Goal: Task Accomplishment & Management: Complete application form

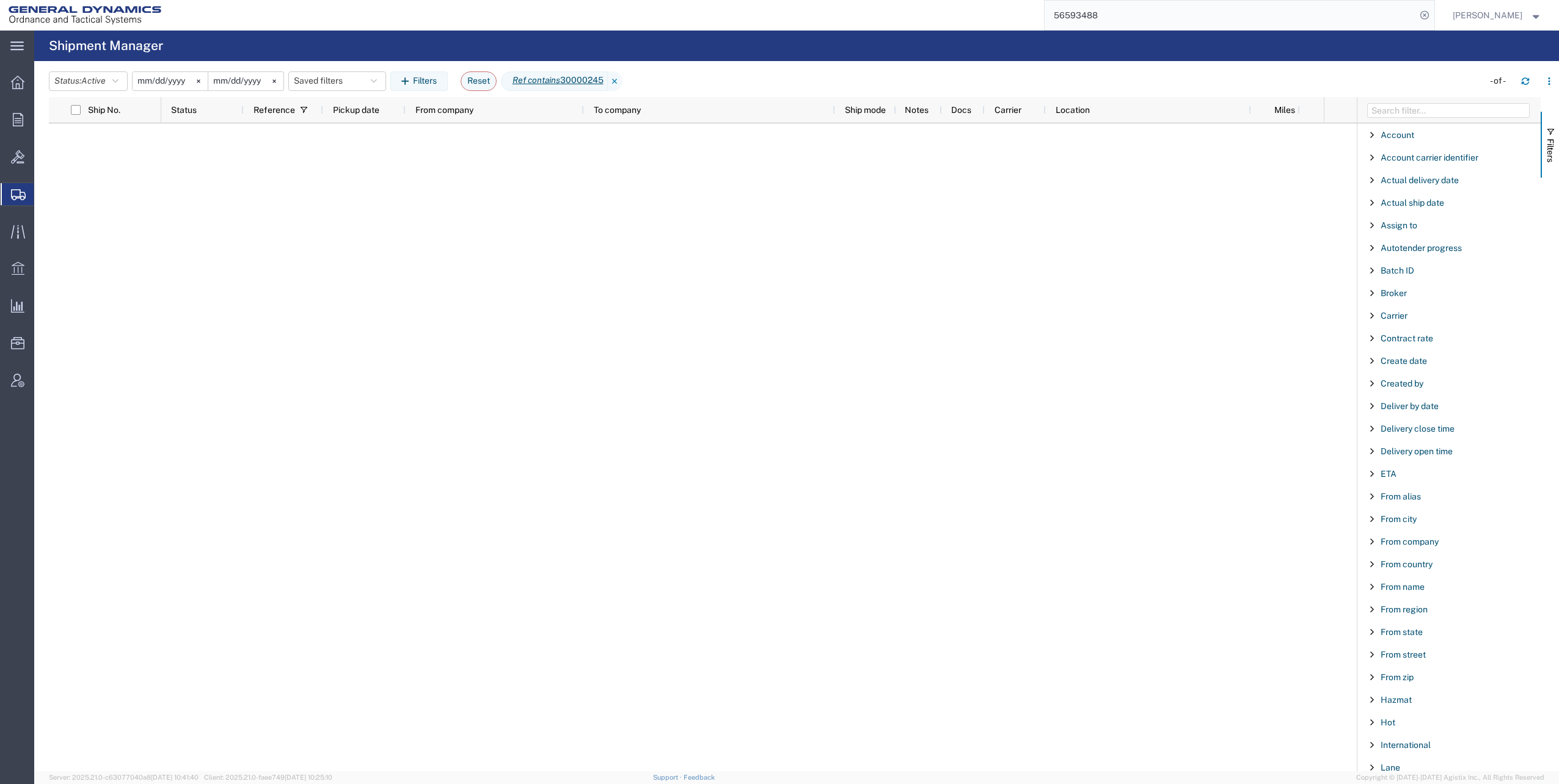
scroll to position [935, 0]
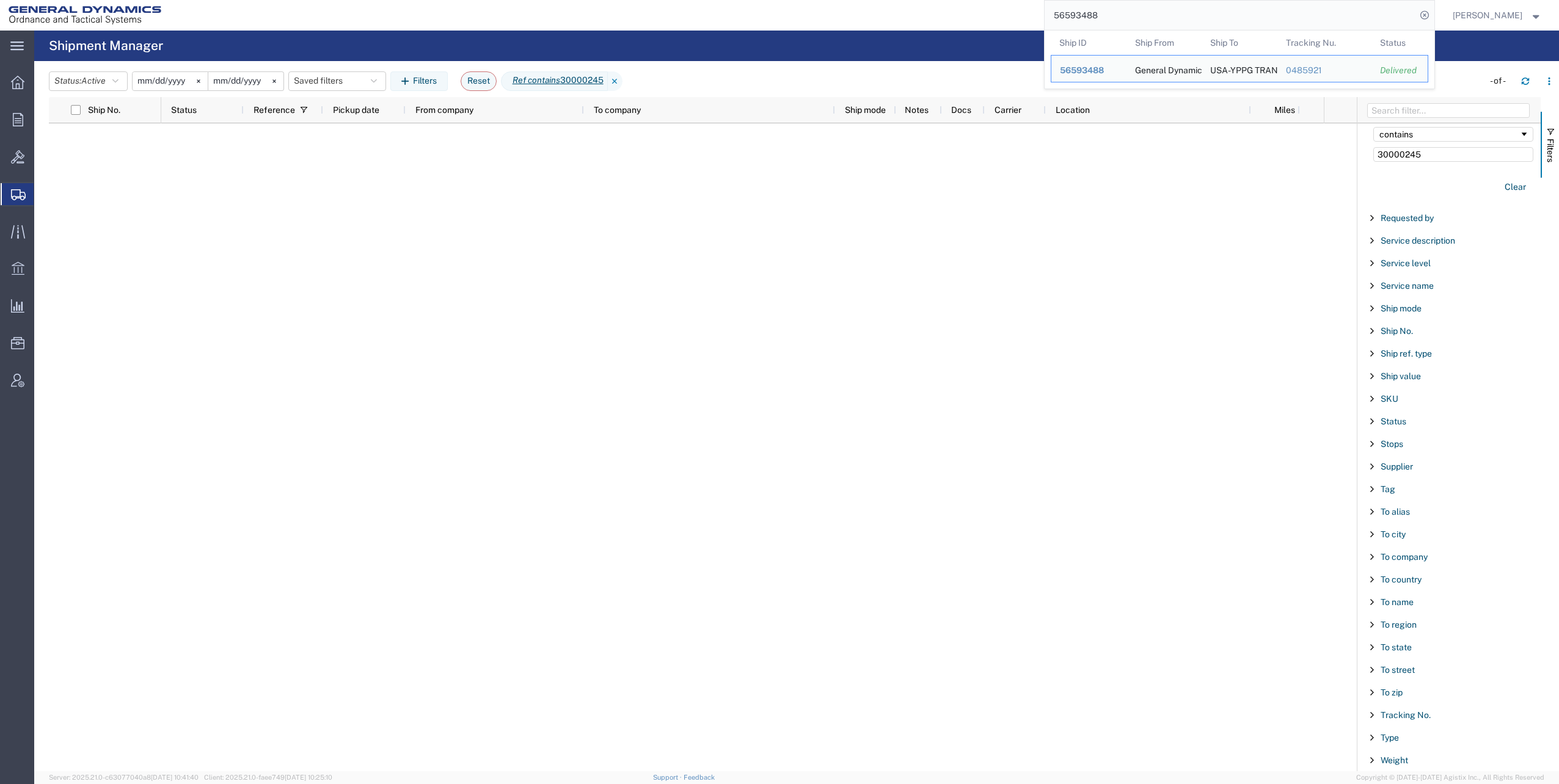
drag, startPoint x: 1056, startPoint y: 14, endPoint x: 1150, endPoint y: 16, distance: 94.0
click at [1150, 16] on input "56593488" at bounding box center [1231, 15] width 372 height 30
paste input "7131090"
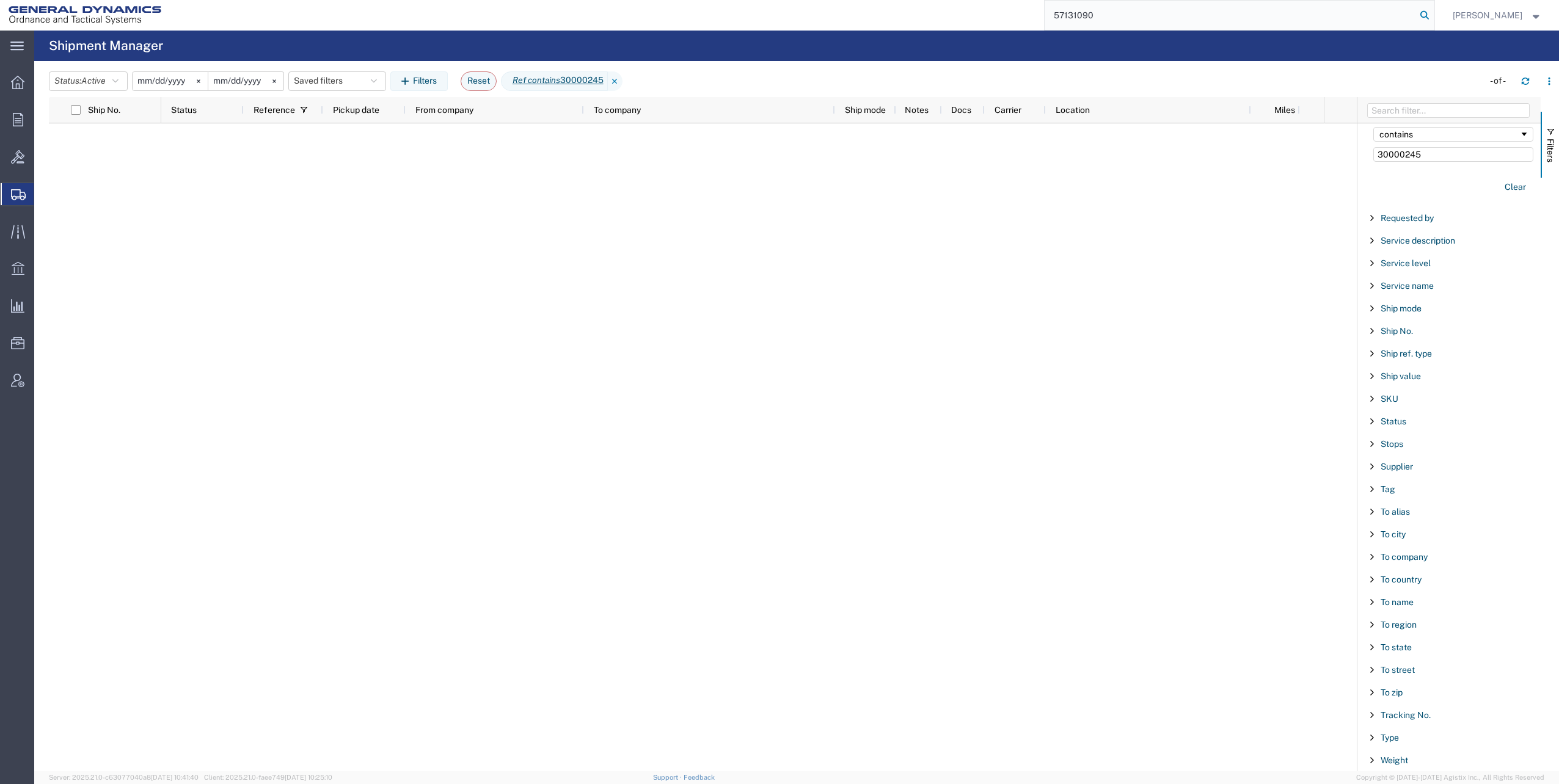
type input "57131090"
click at [1431, 14] on icon at bounding box center [1424, 15] width 17 height 17
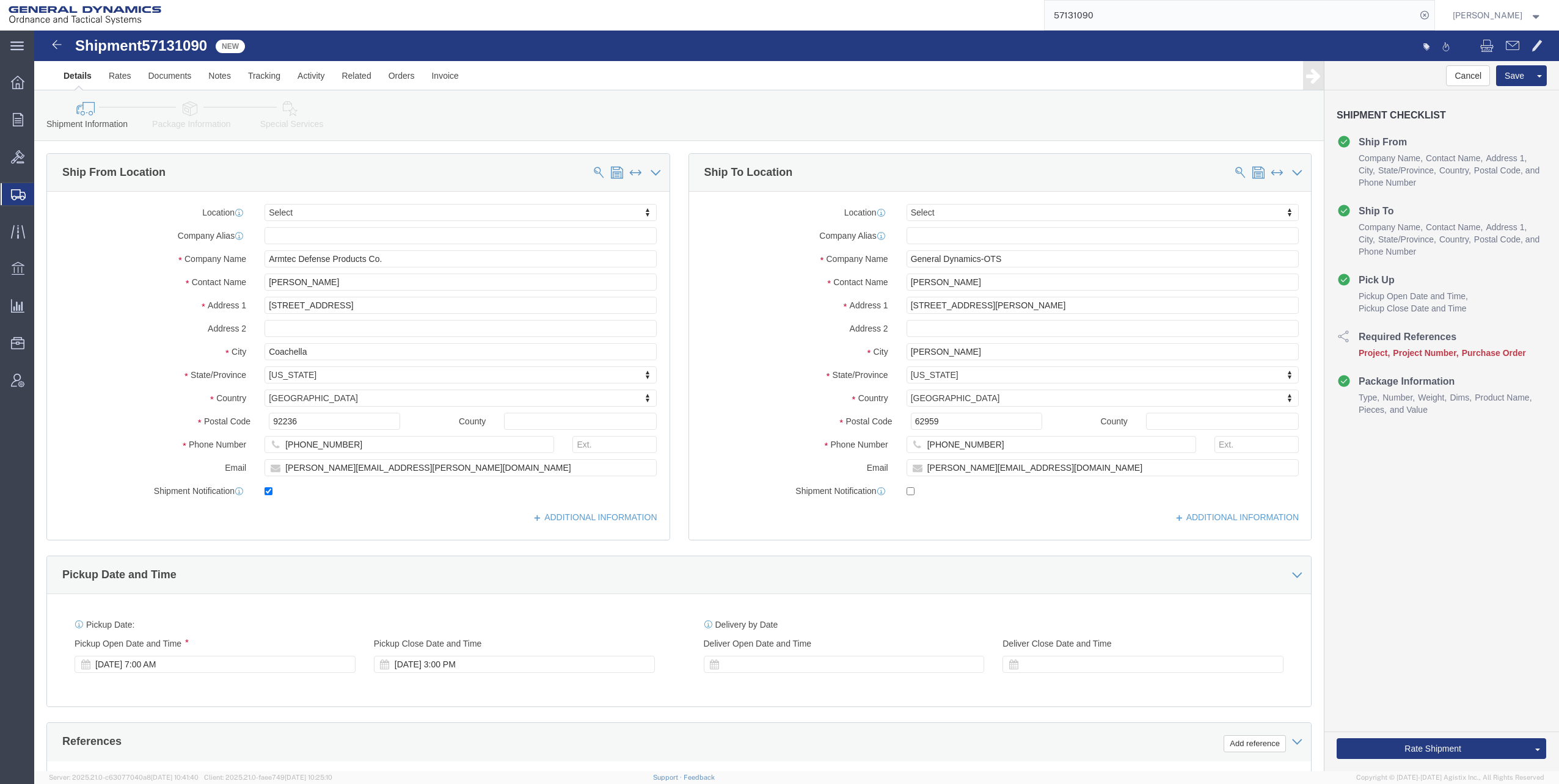
select select
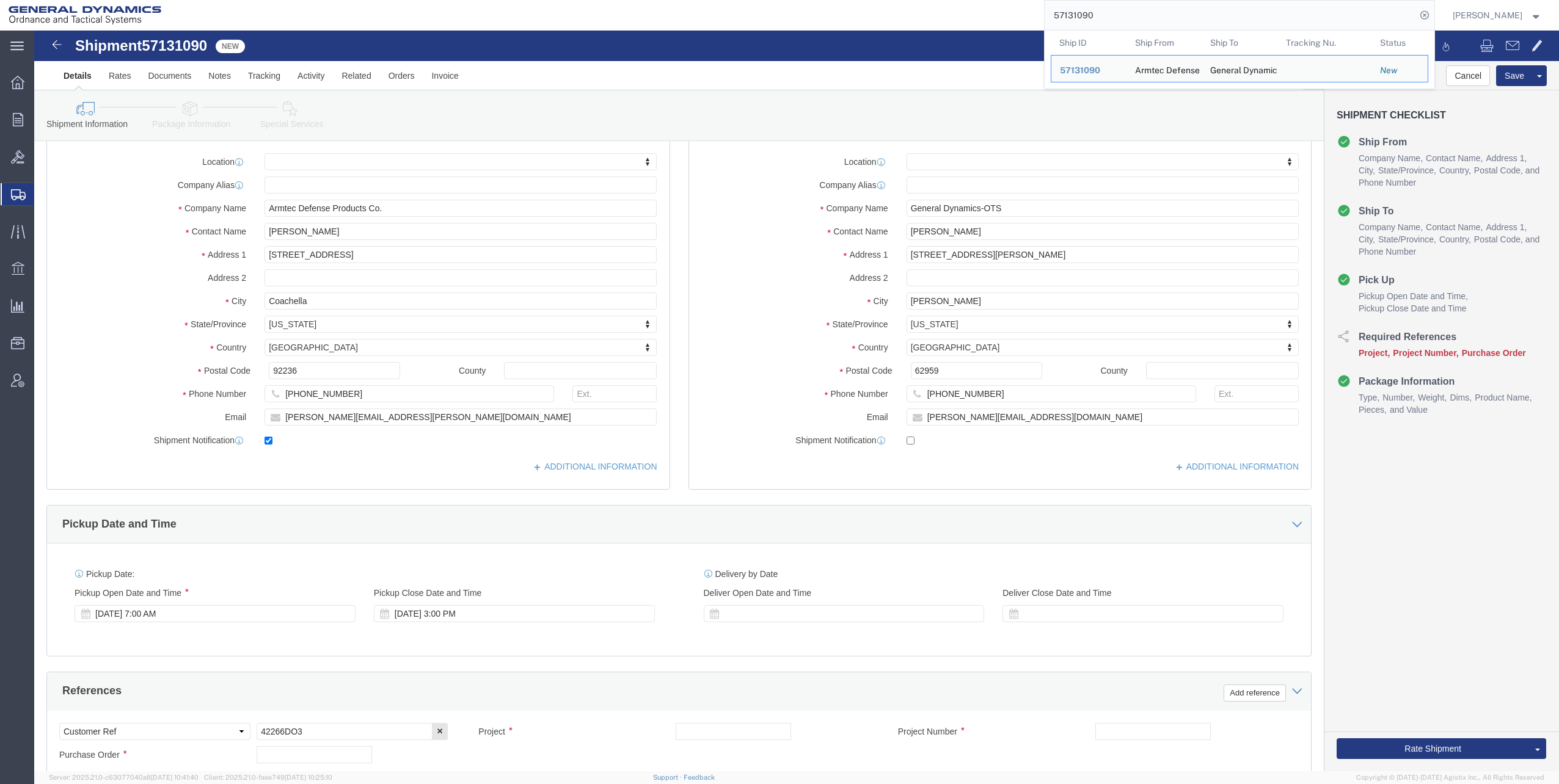
scroll to position [27, 0]
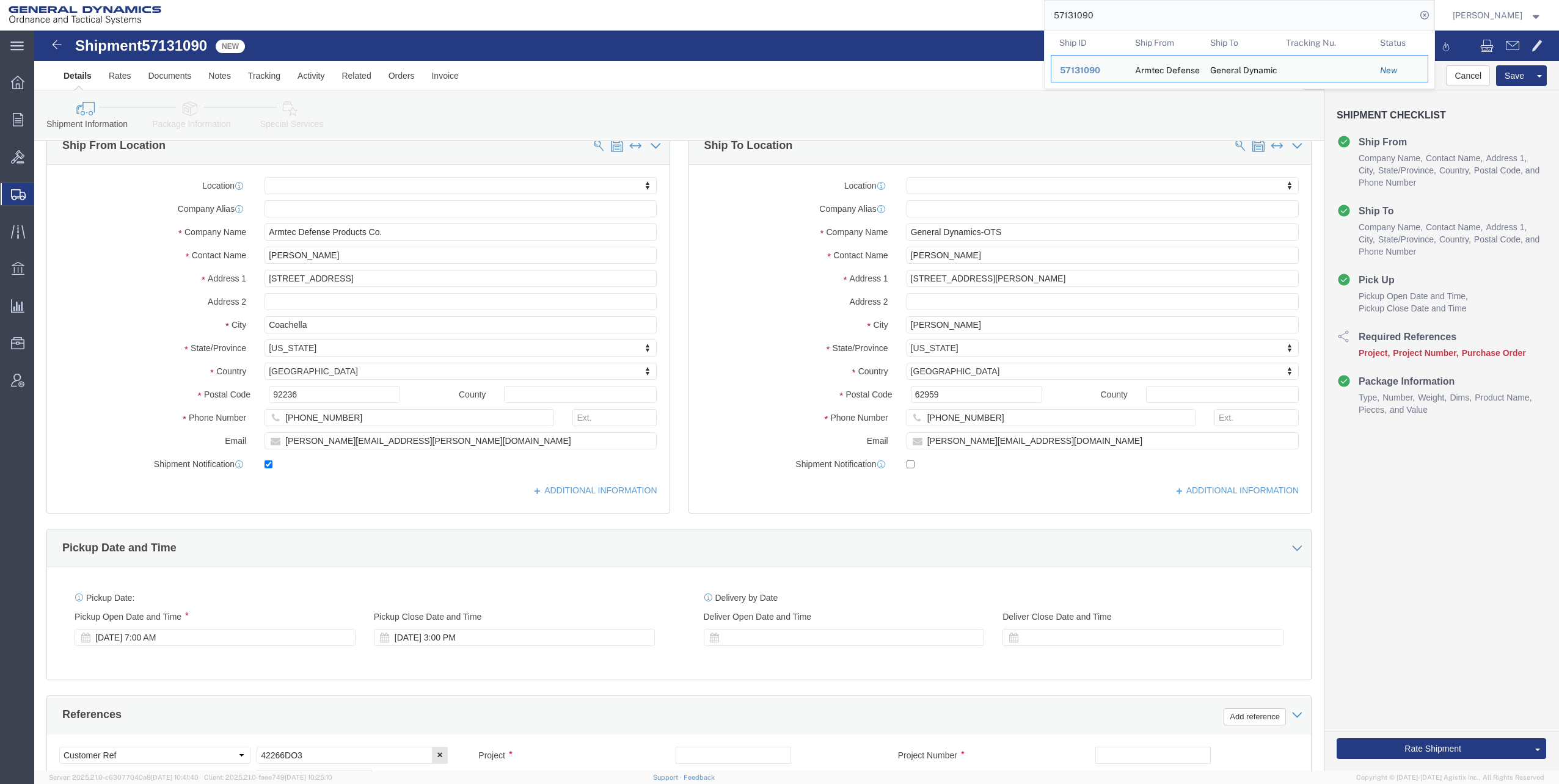
click icon
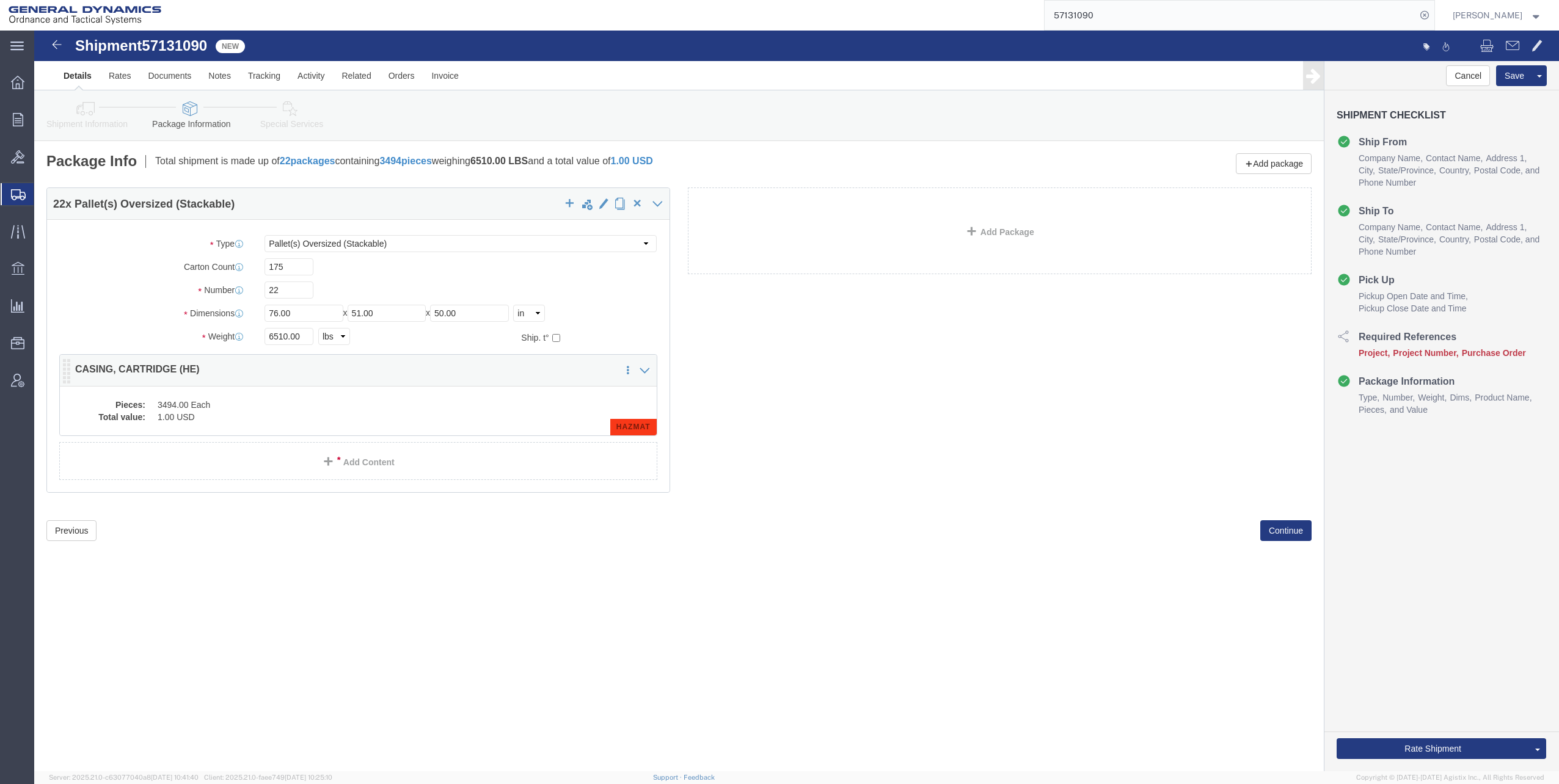
click dd "3494.00 Each"
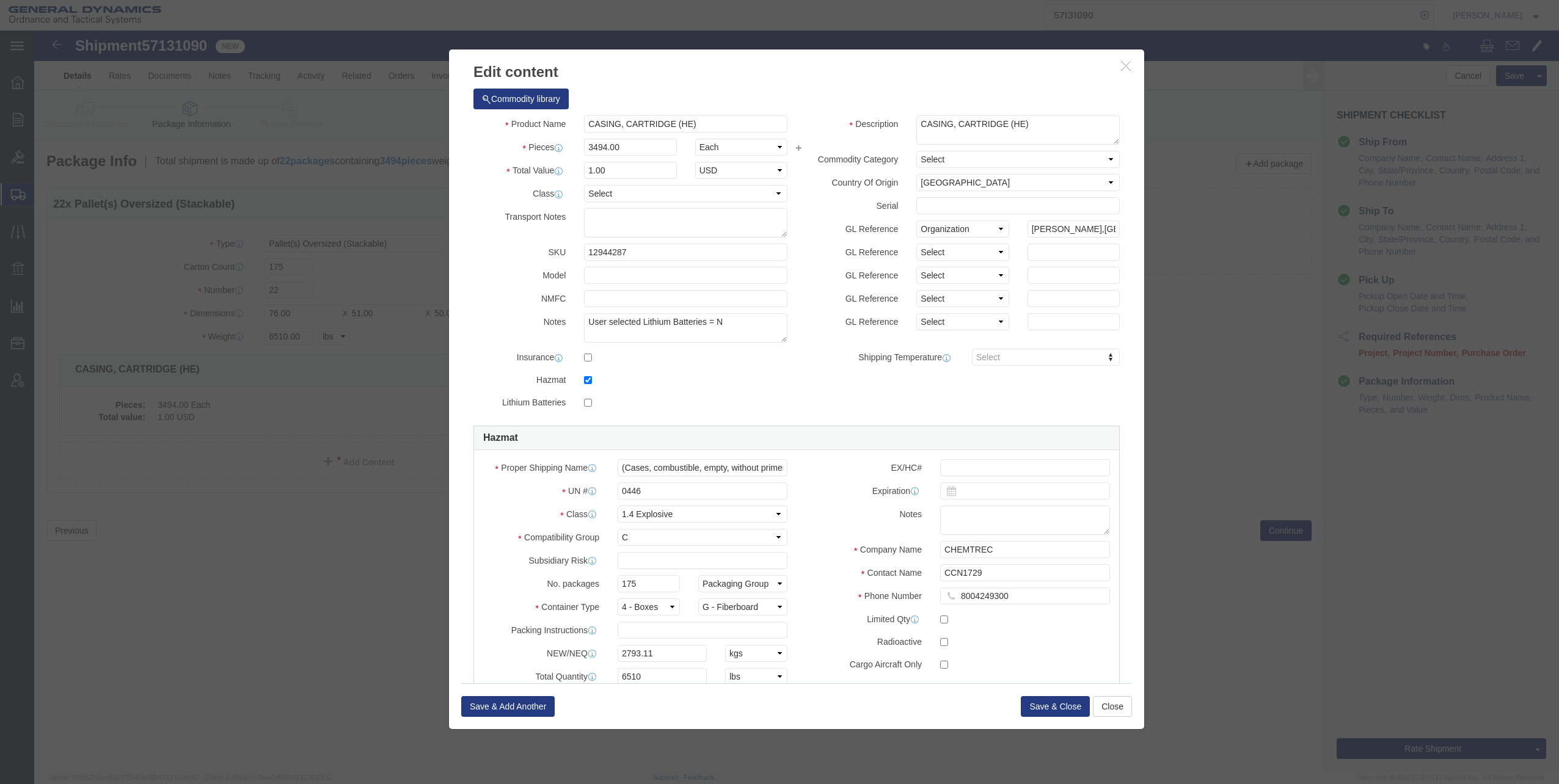
click icon "button"
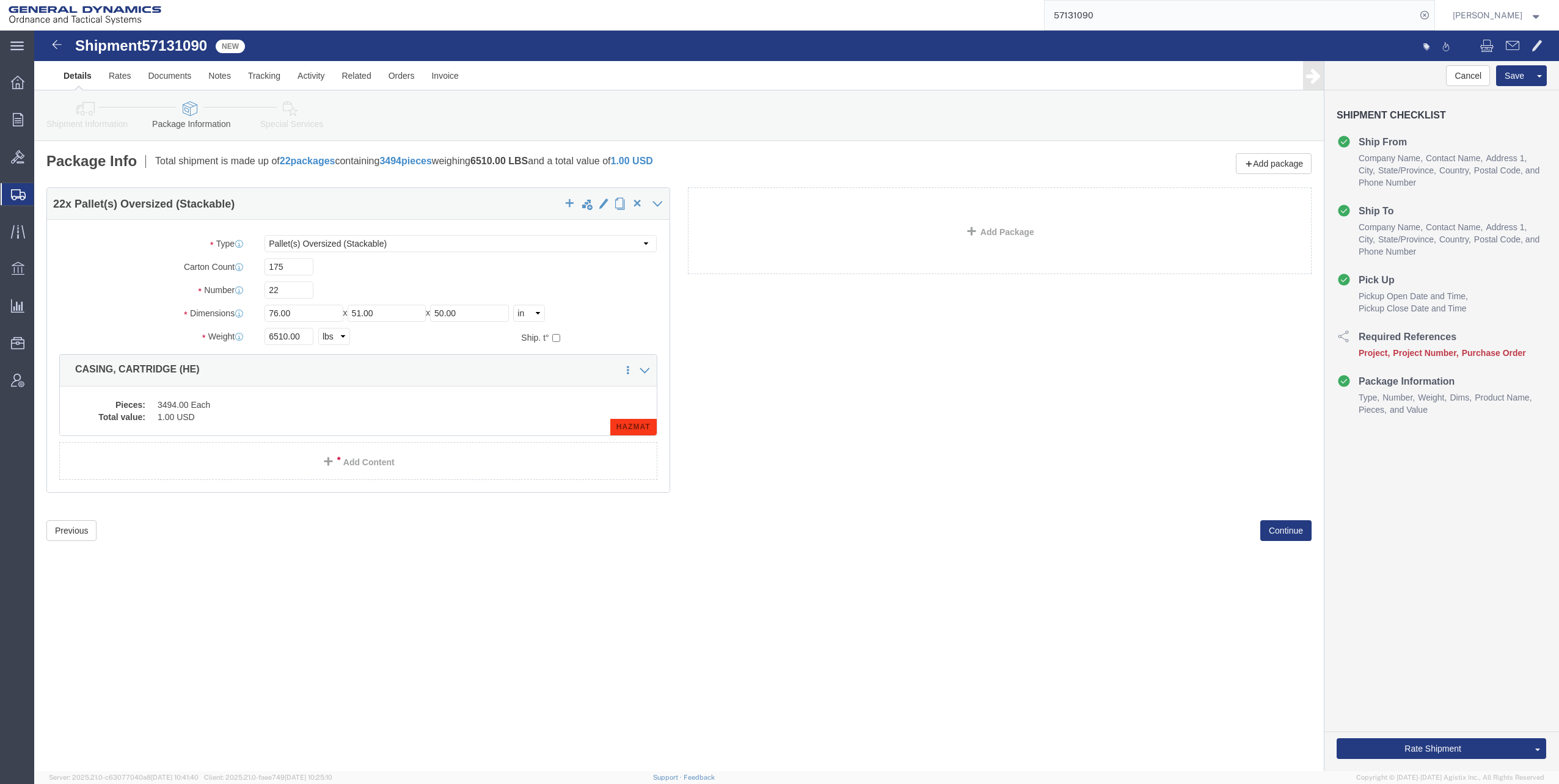
click icon
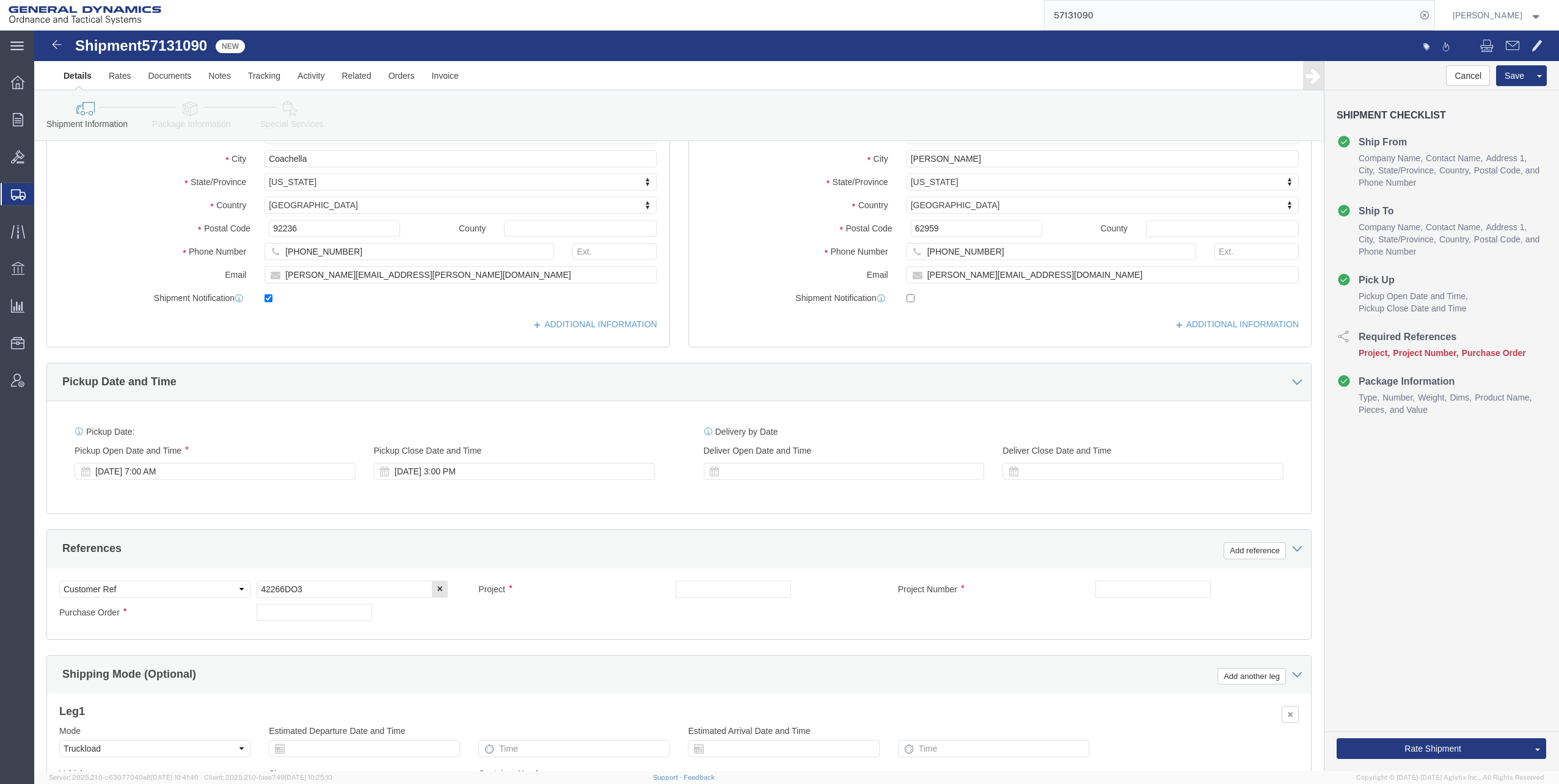
scroll to position [245, 0]
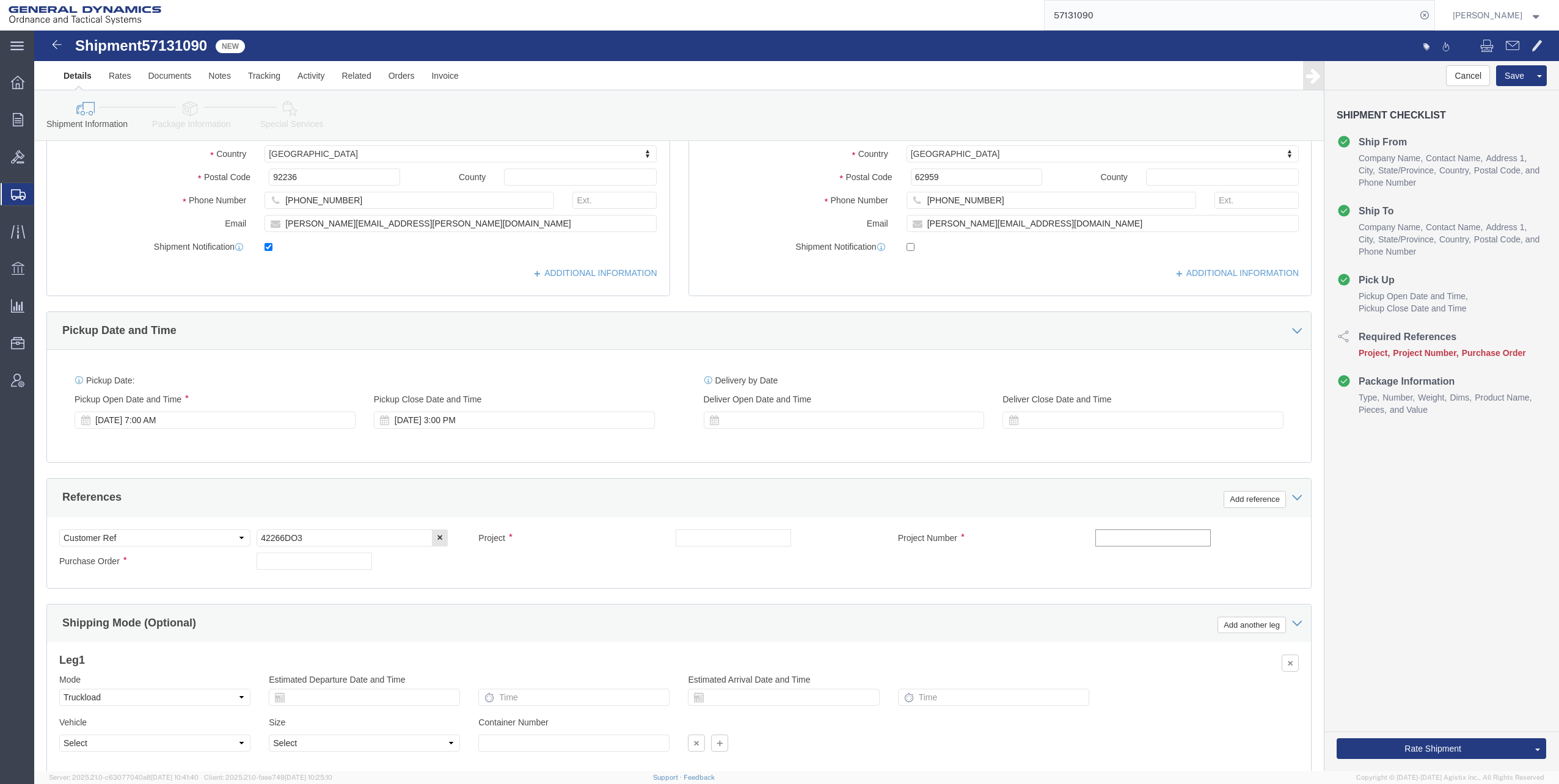
click input "text"
type input "30100344"
drag, startPoint x: 226, startPoint y: 505, endPoint x: 276, endPoint y: 502, distance: 50.1
click input "42266DO3"
paste input "42266DO3"
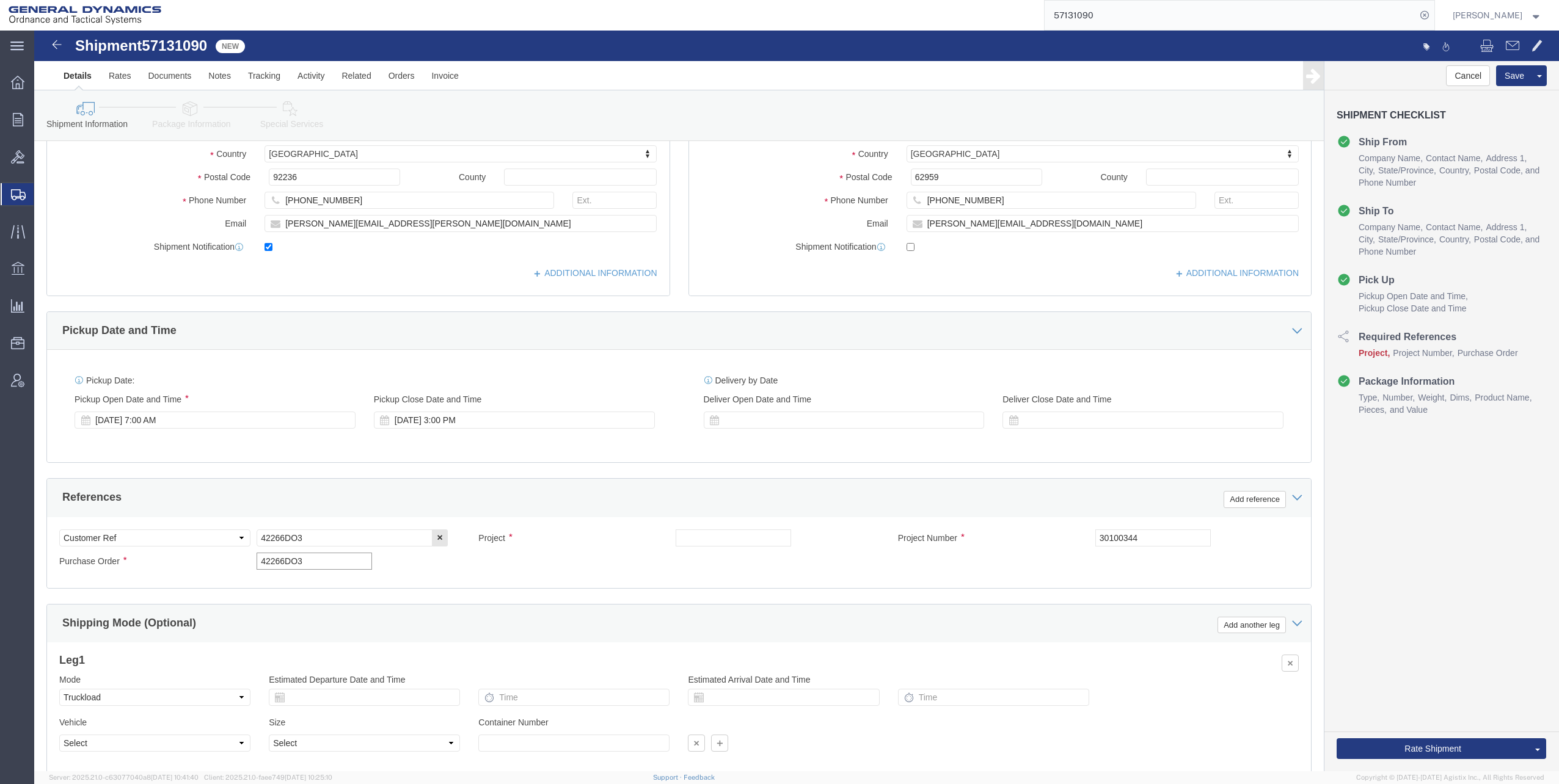
type input "42266DO3"
click input "text"
type input "KE W-A1 DO F0189"
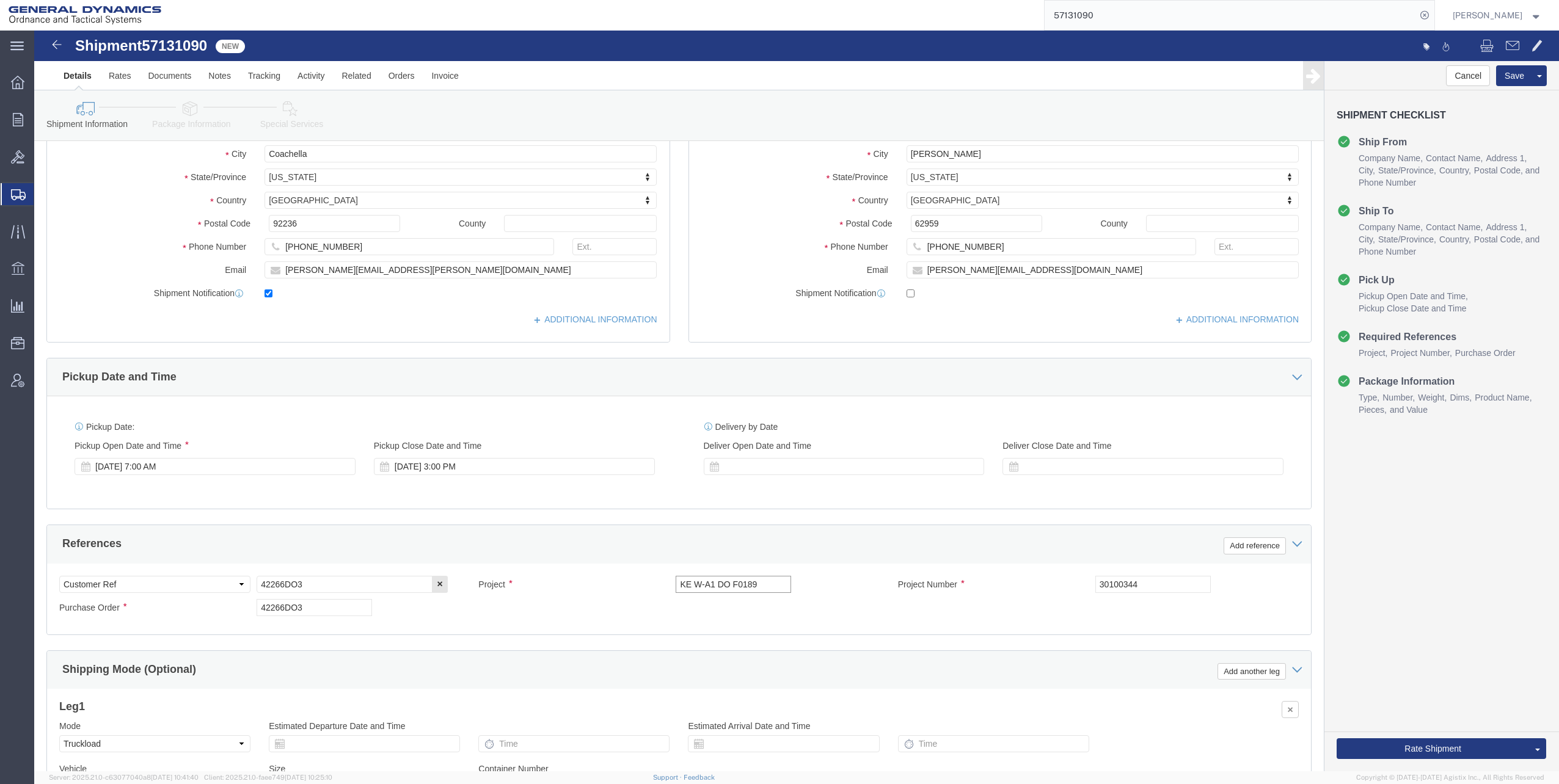
scroll to position [332, 0]
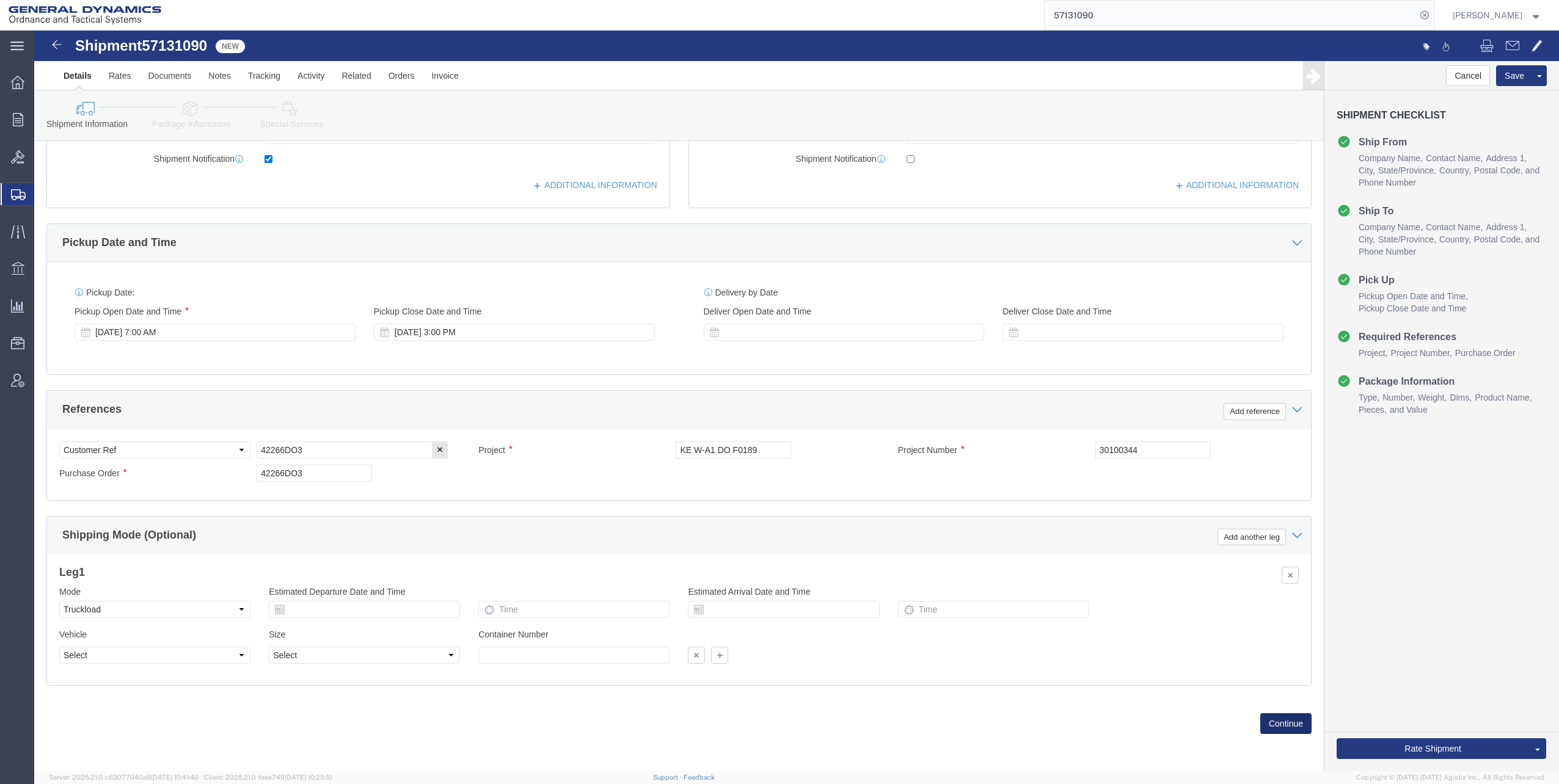
click button "Continue"
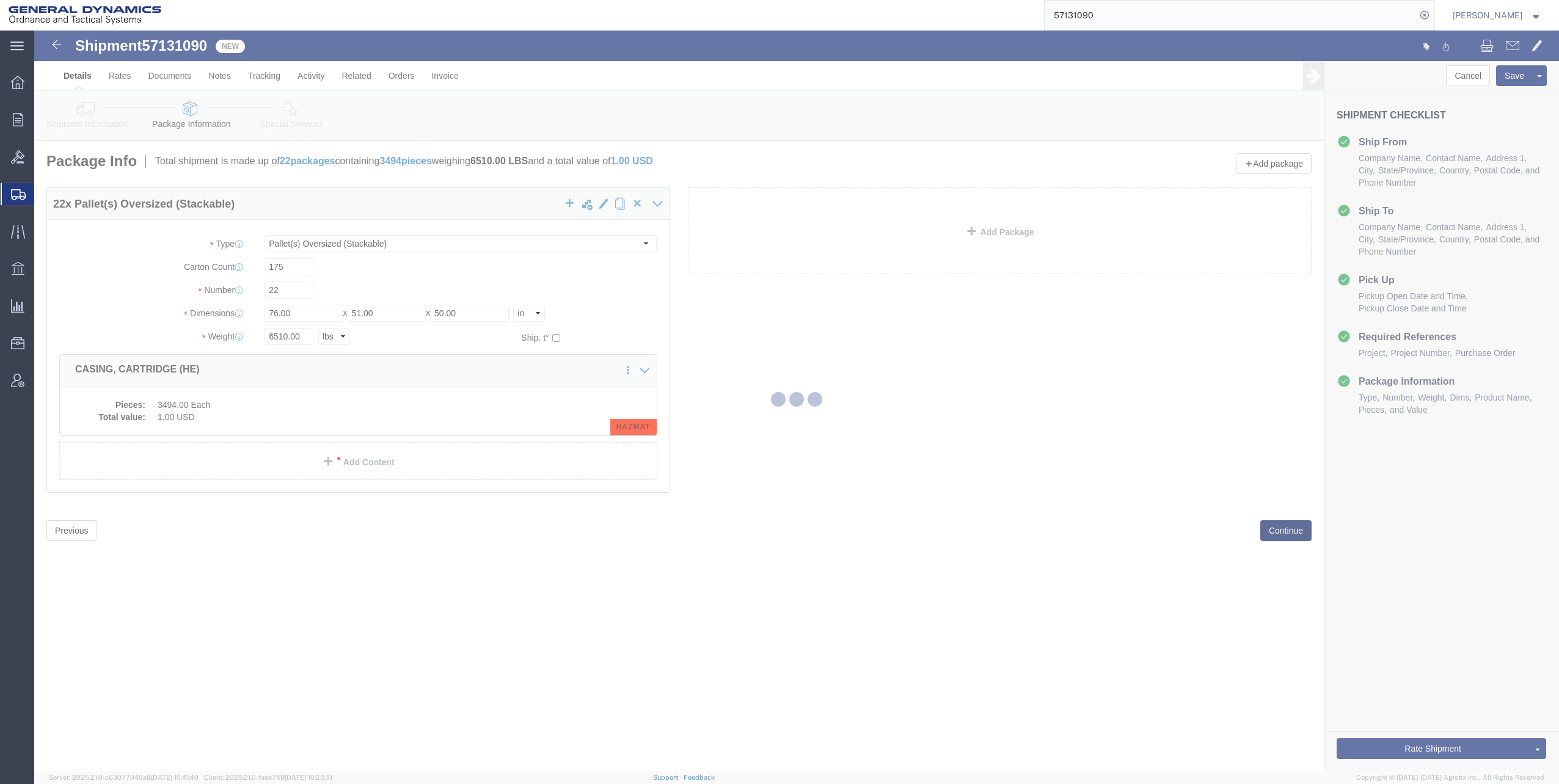
scroll to position [0, 0]
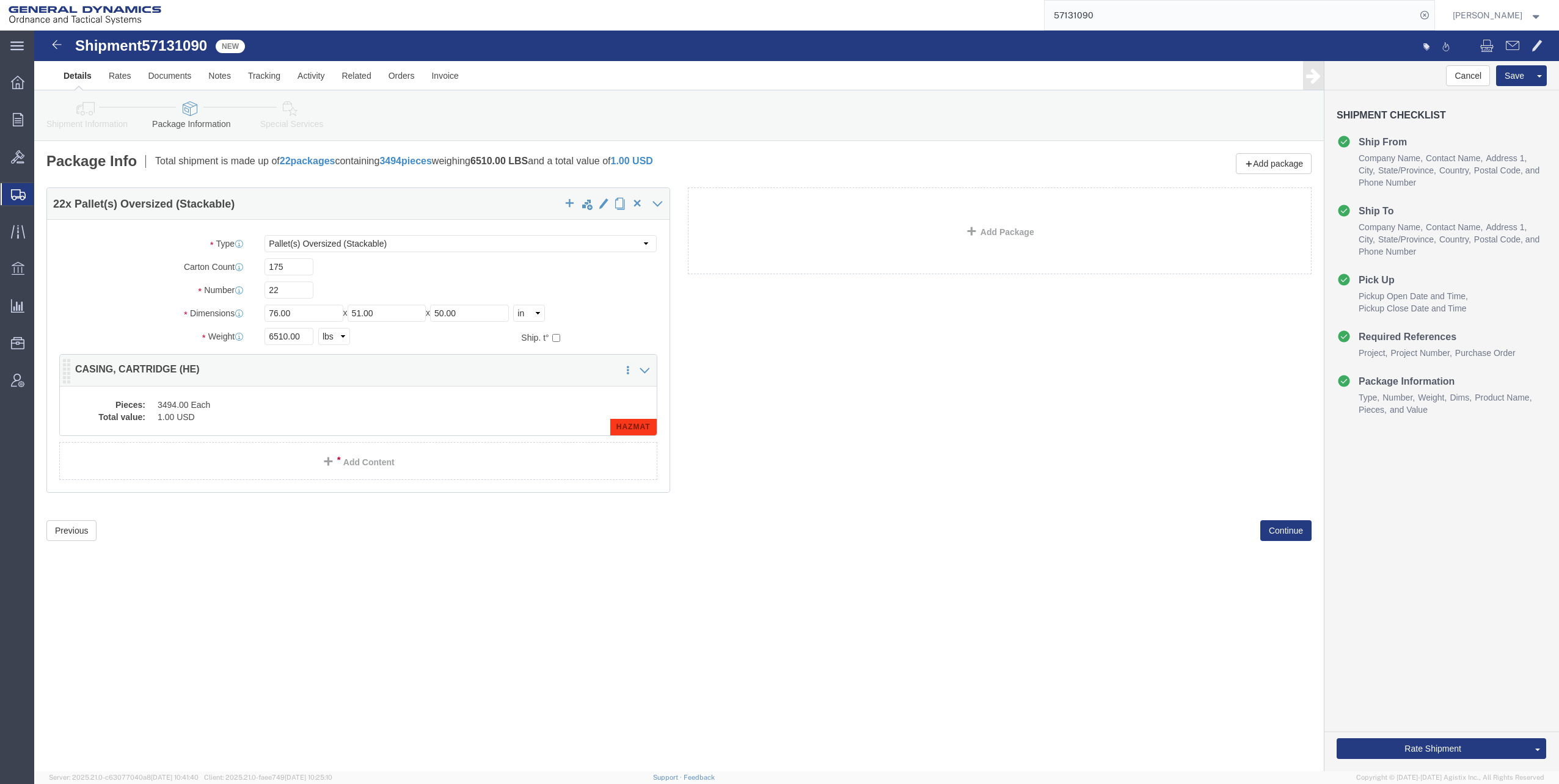
click dd "3494.00 Each"
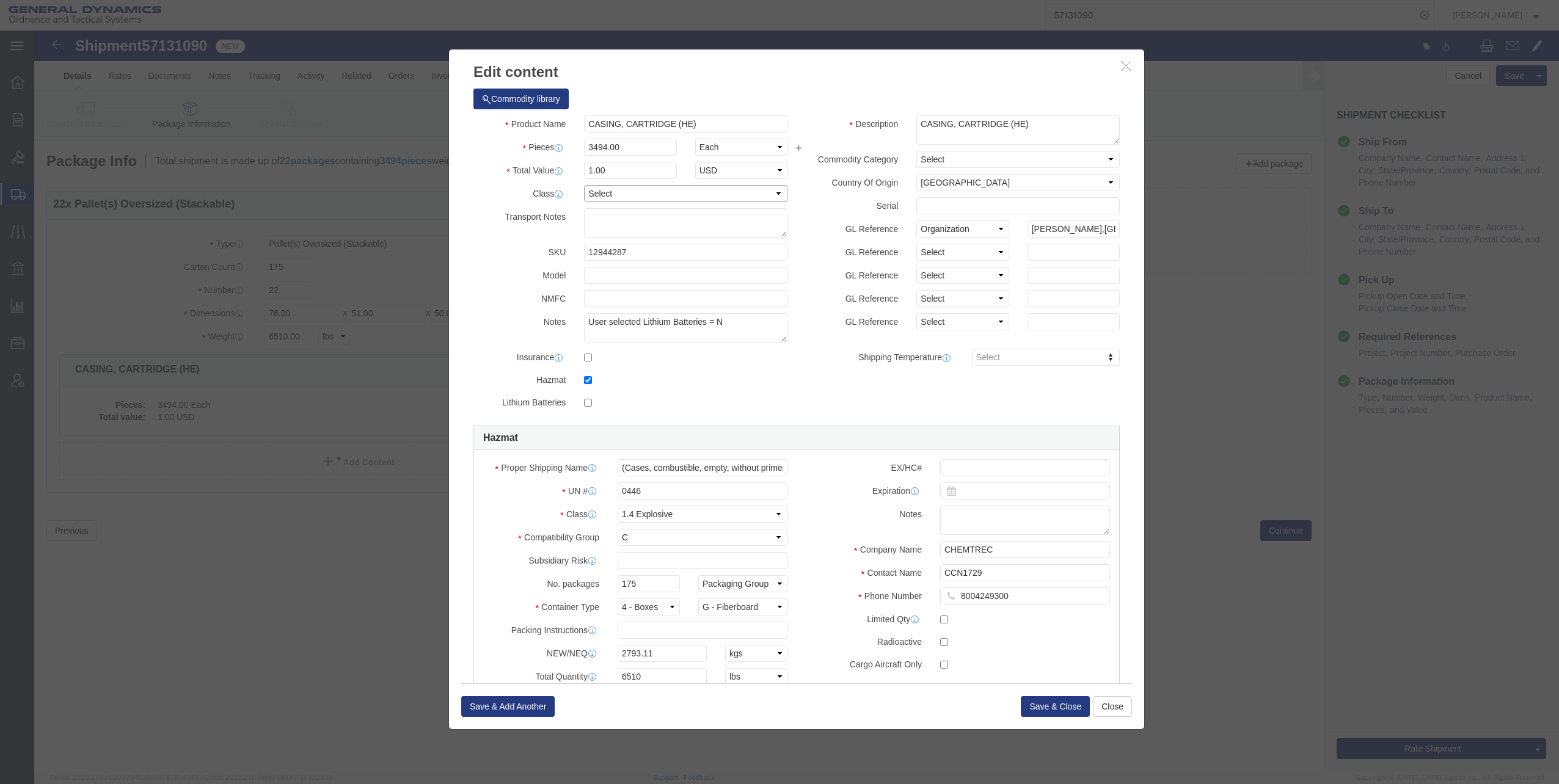
click select "Select 50 55 60 65 70 85 92.5 100 125 175 250 300 400"
select select "92.5"
click select "Select 50 55 60 65 70 85 92.5 100 125 175 250 300 400"
click button "Save & Close"
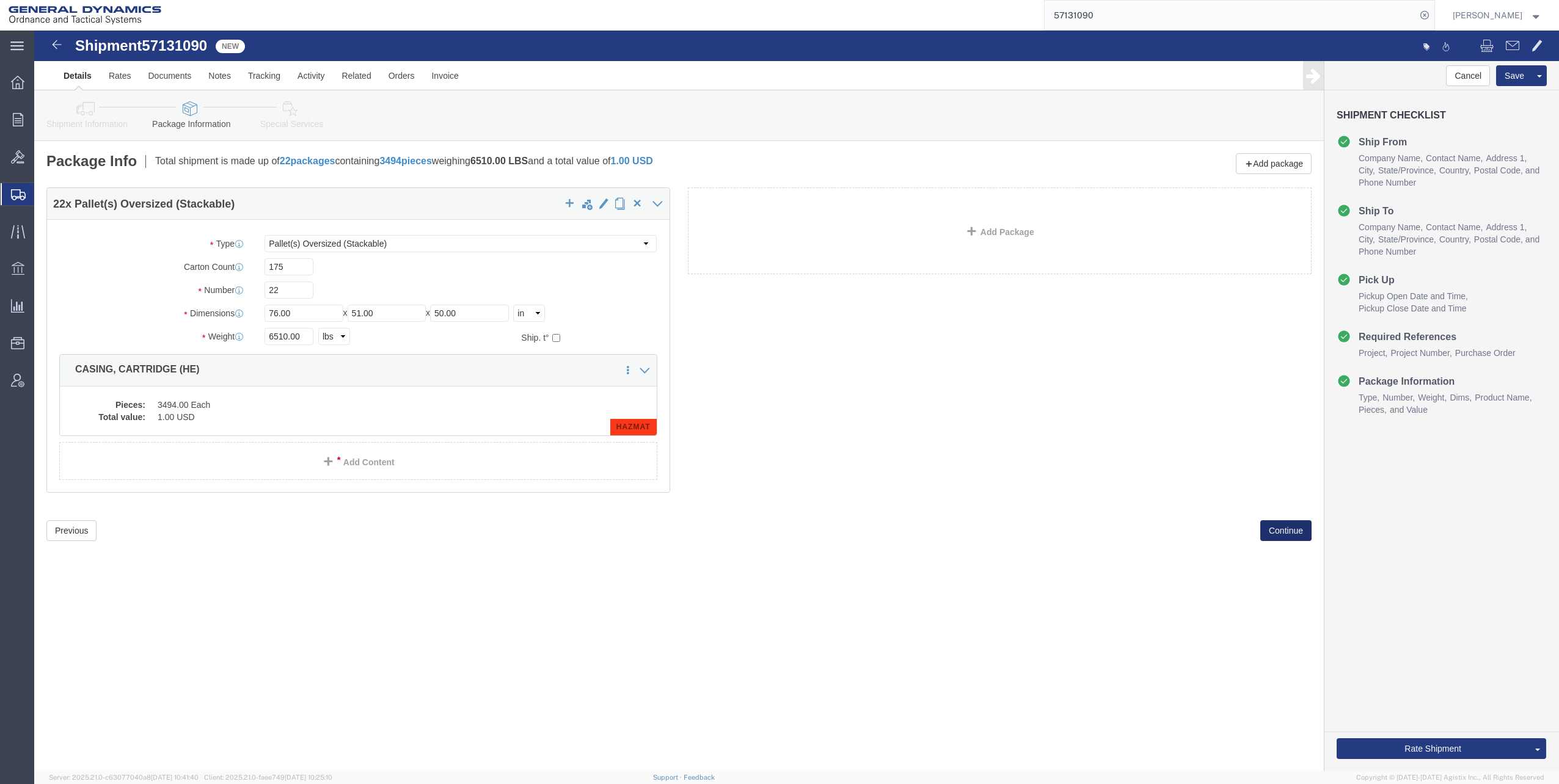
click button "Continue"
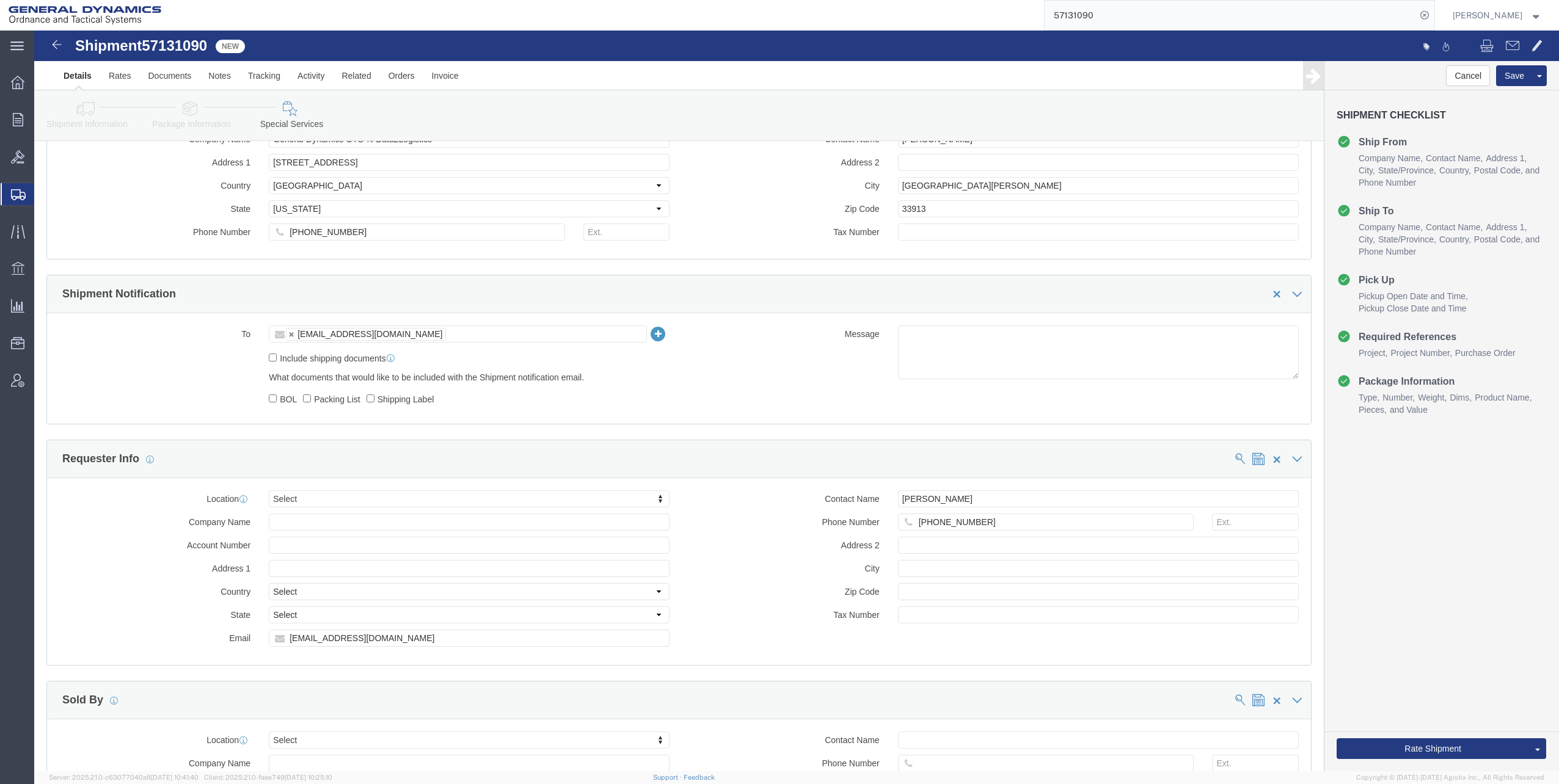
scroll to position [855, 0]
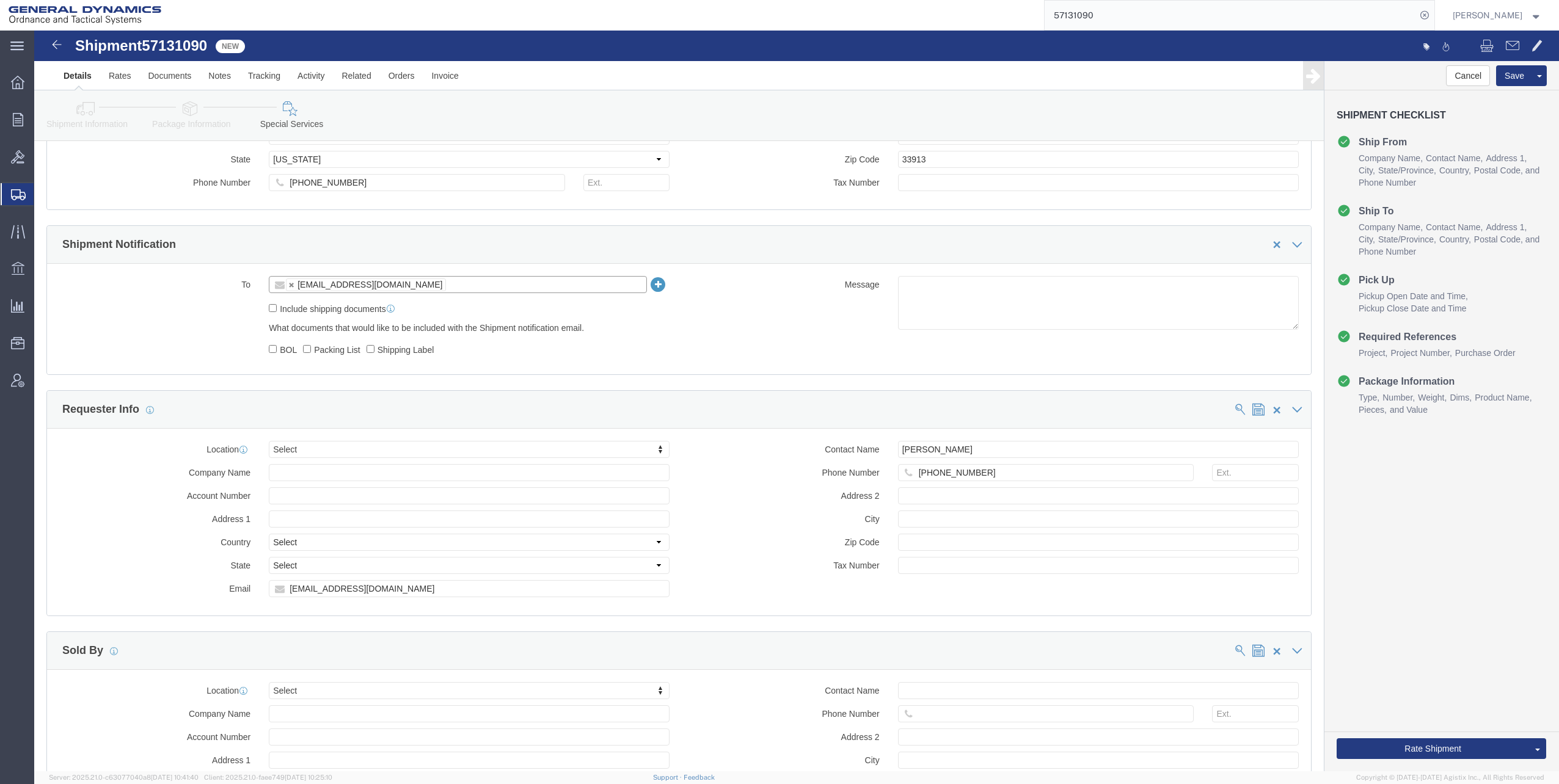
click input "text"
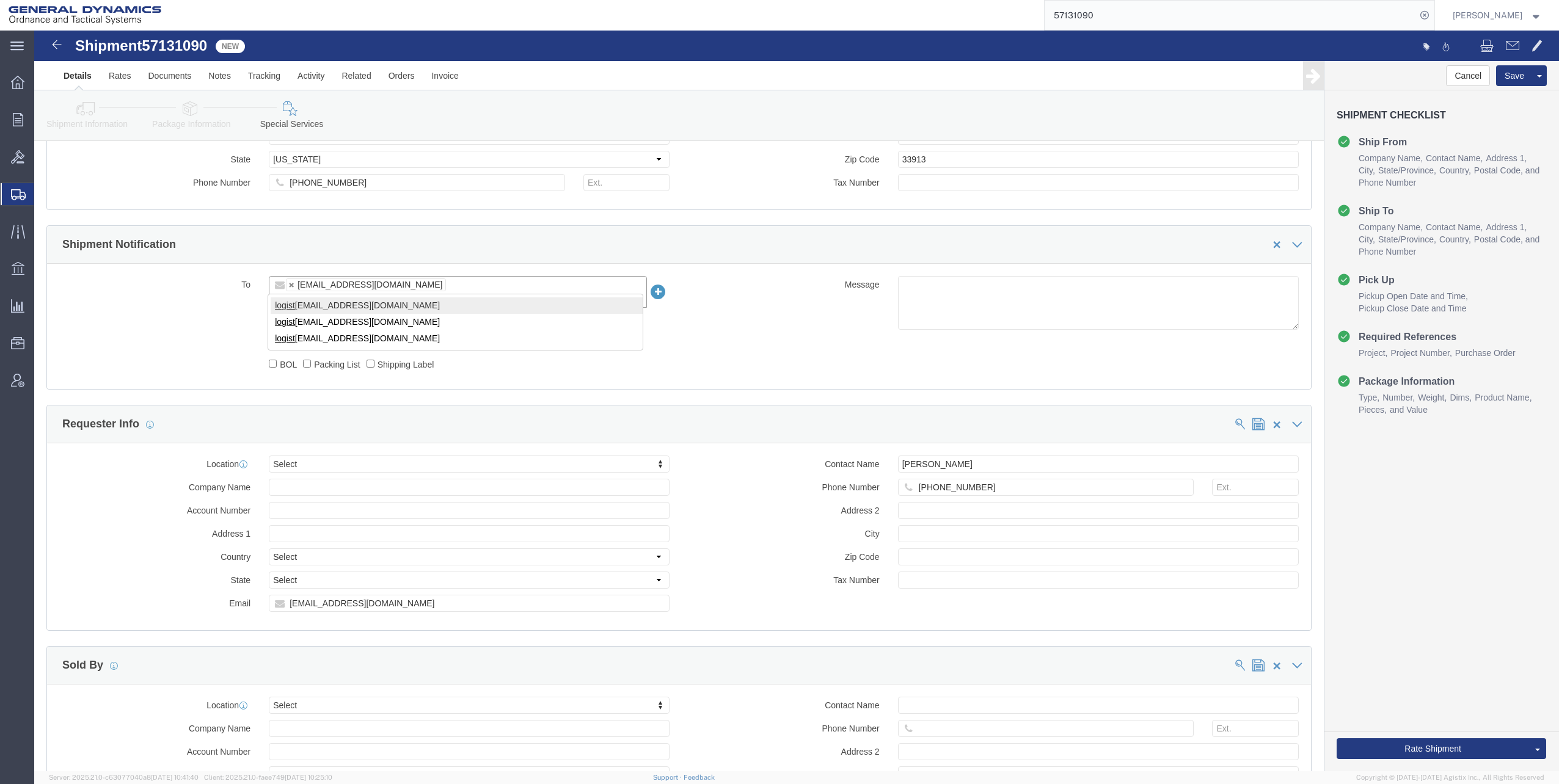
type input "logist"
type input "[EMAIL_ADDRESS][DOMAIN_NAME],[EMAIL_ADDRESS][DOMAIN_NAME]"
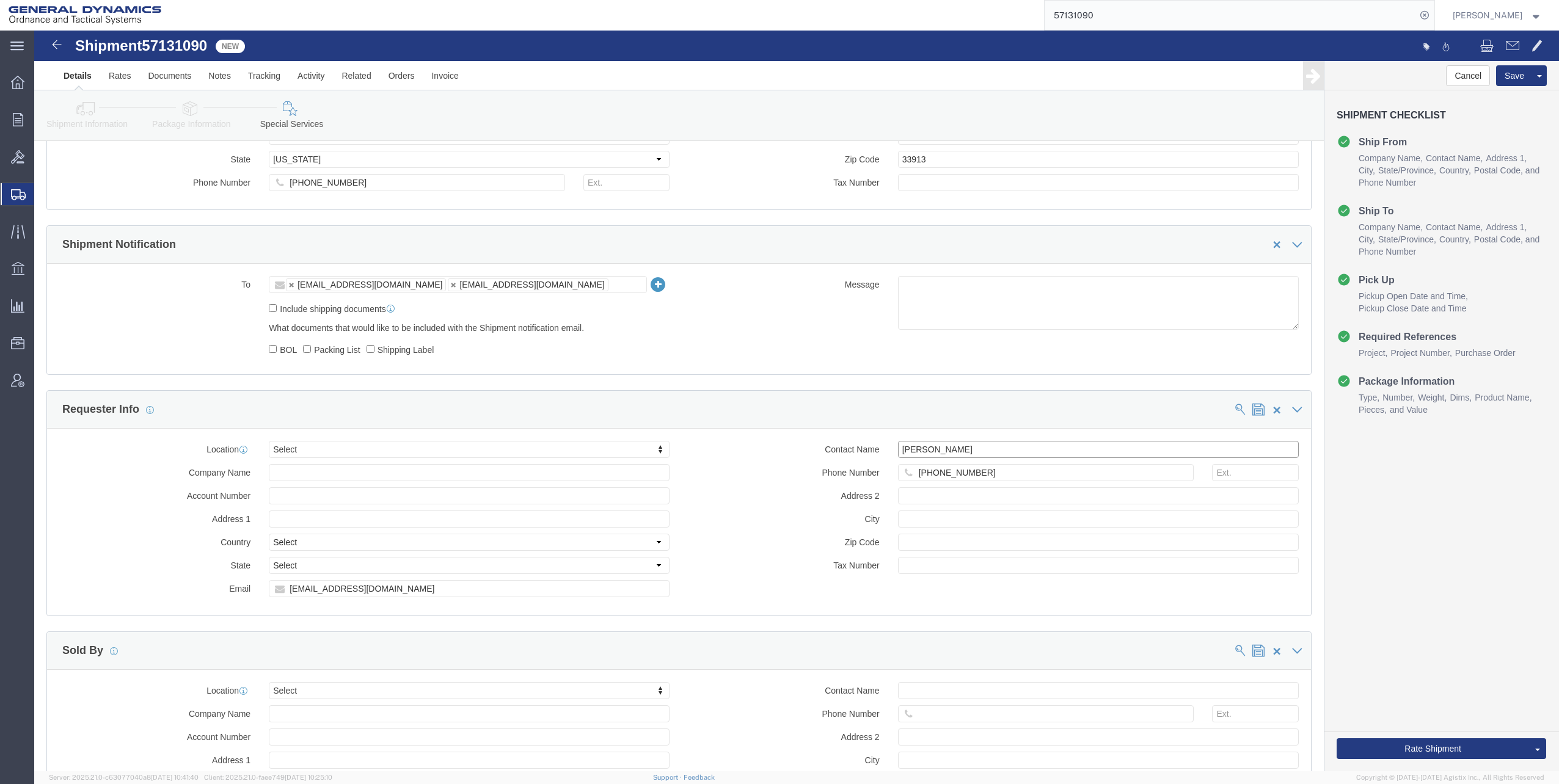
drag, startPoint x: 895, startPoint y: 419, endPoint x: 993, endPoint y: 416, distance: 98.0
click input "[PERSON_NAME]"
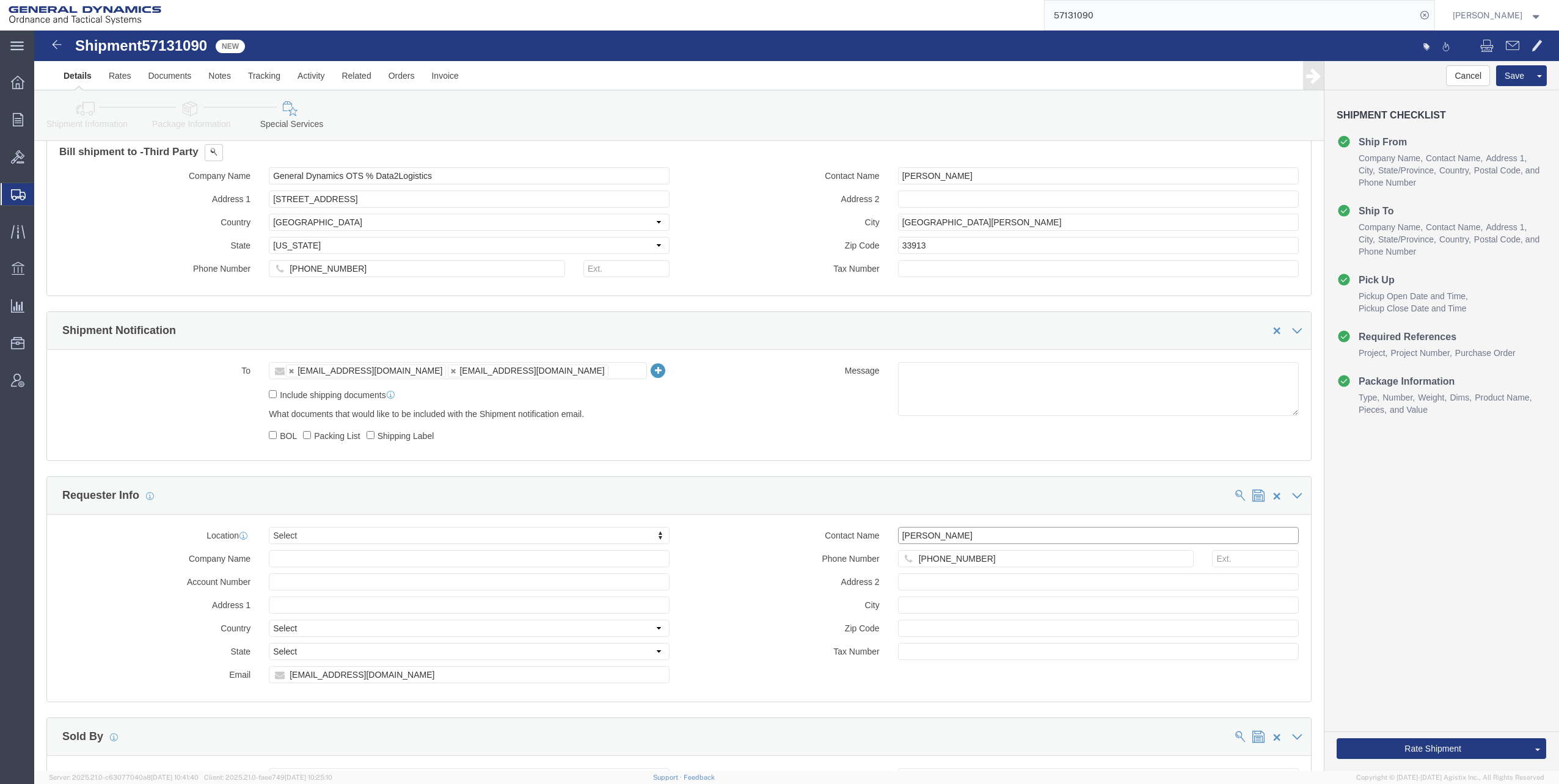
scroll to position [916, 0]
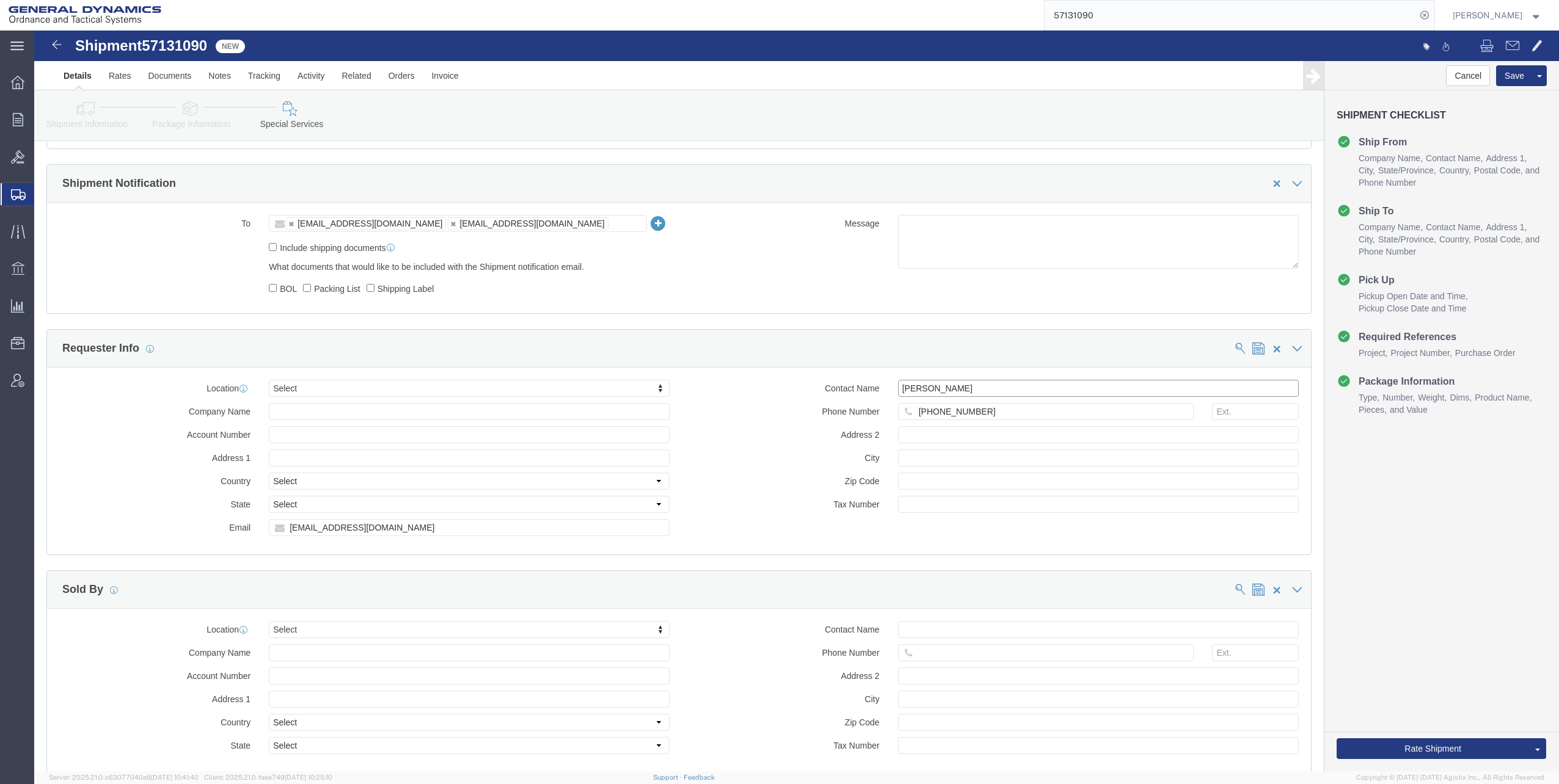
type input "[PERSON_NAME]"
click div "Contact Name [PERSON_NAME] Phone Number [PHONE_NUMBER] Address 2 City Zip Code …"
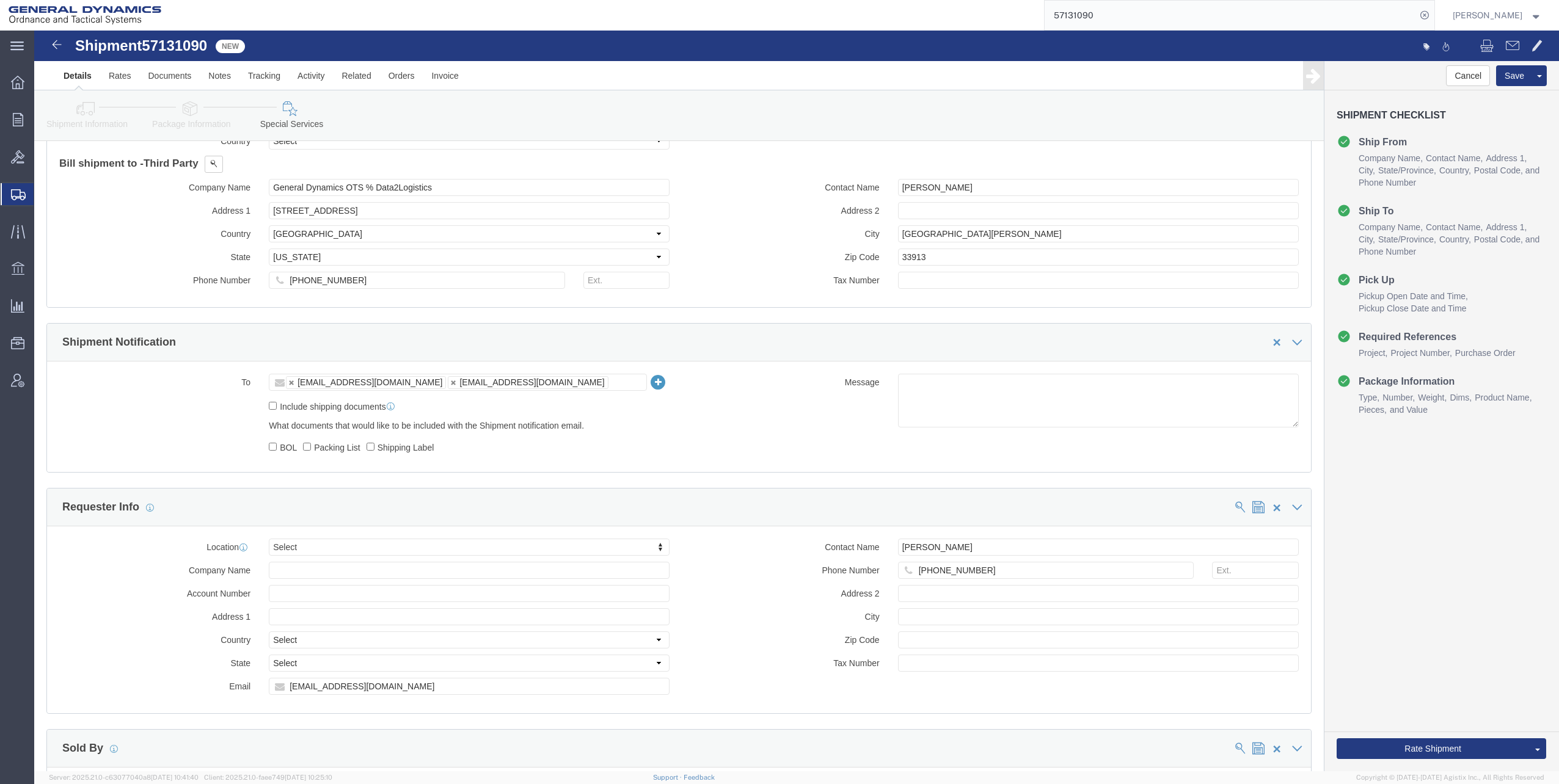
scroll to position [672, 0]
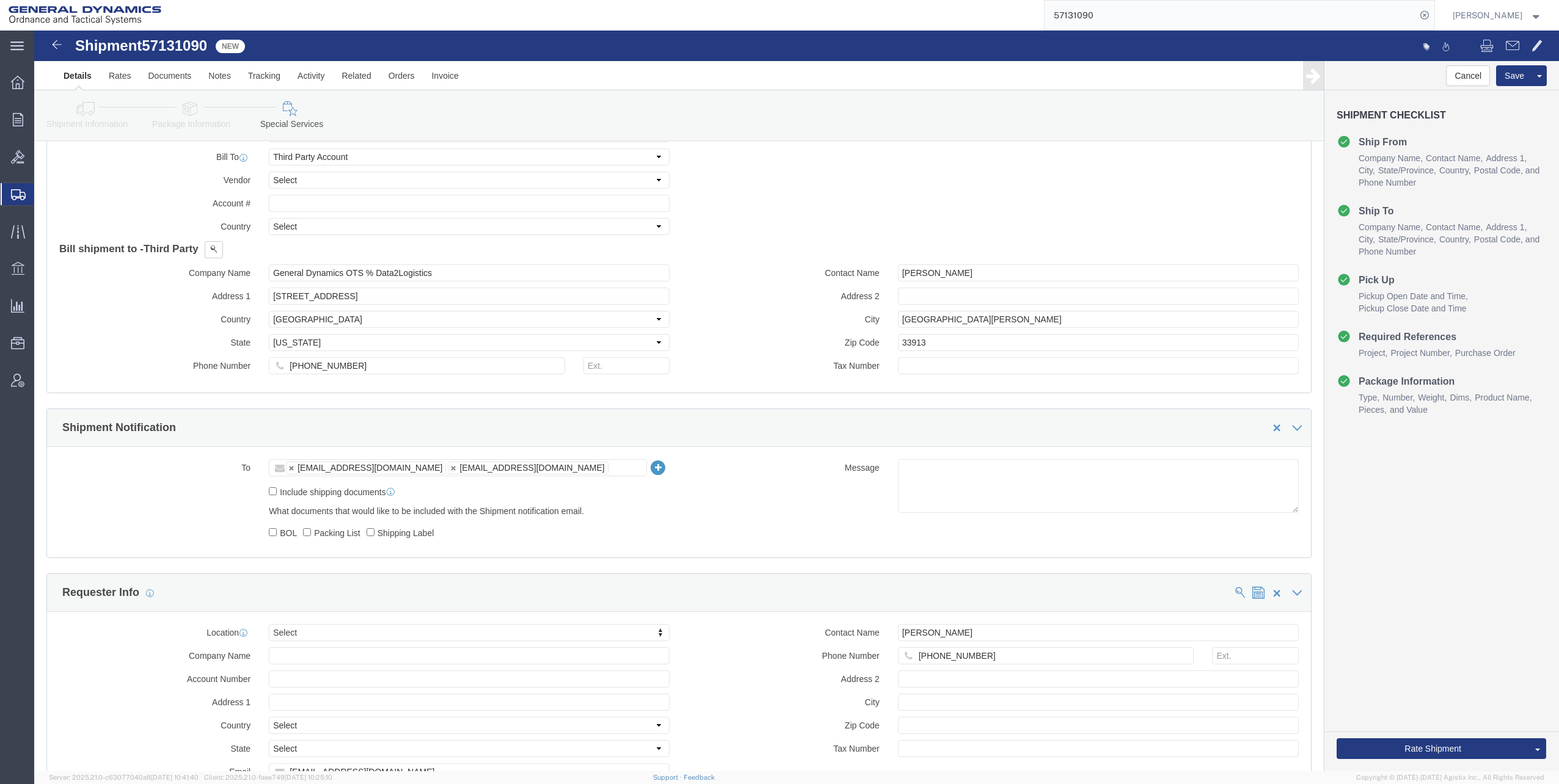
click icon
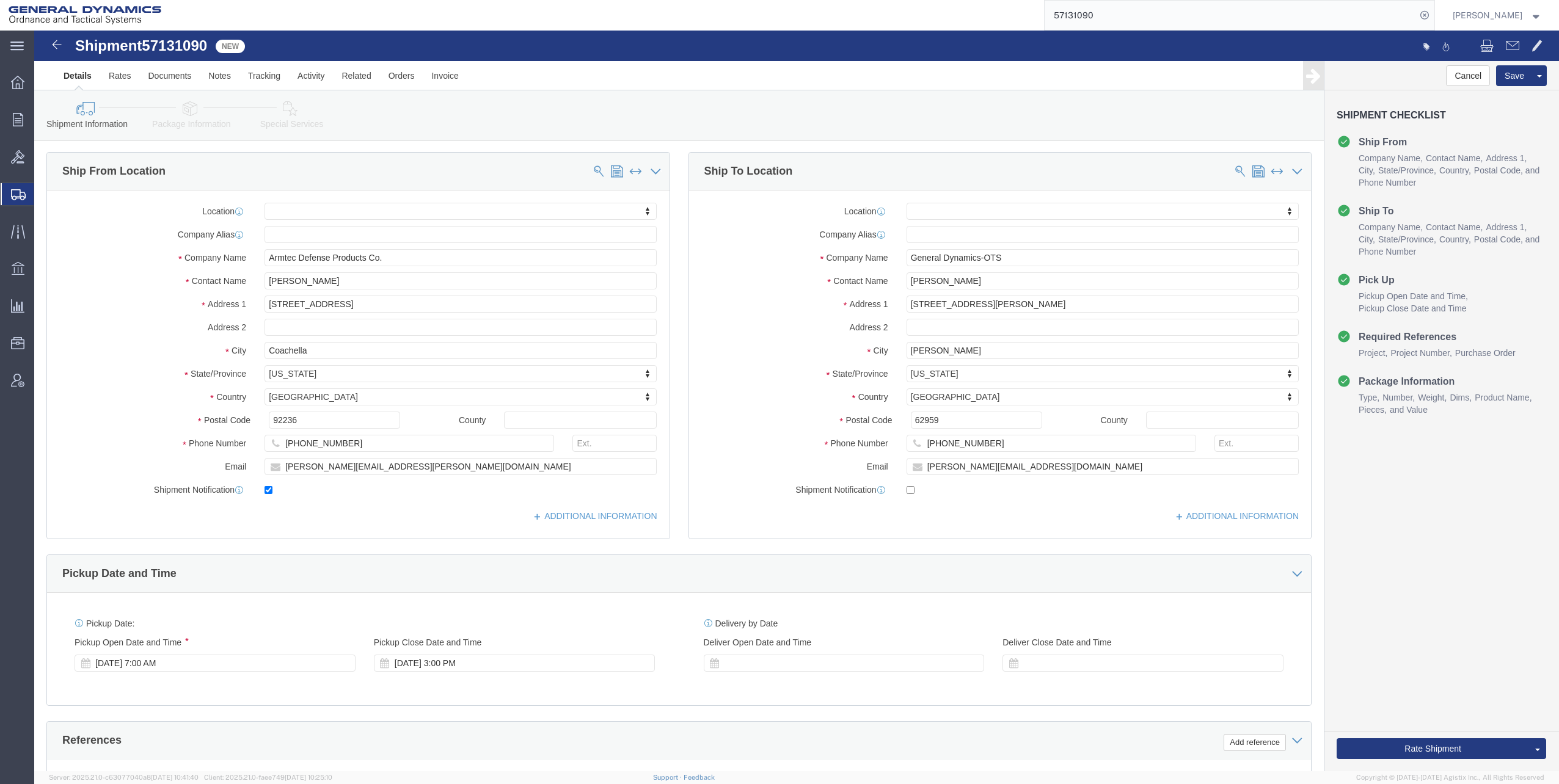
scroll to position [0, 0]
drag, startPoint x: 905, startPoint y: 251, endPoint x: 1038, endPoint y: 242, distance: 133.3
click div "Location My Profile Location GD-OTS [GEOGRAPHIC_DATA] (Commerce) GD-OTS [GEOGRA…"
type input "[PERSON_NAME]"
drag, startPoint x: 918, startPoint y: 437, endPoint x: 939, endPoint y: 439, distance: 21.1
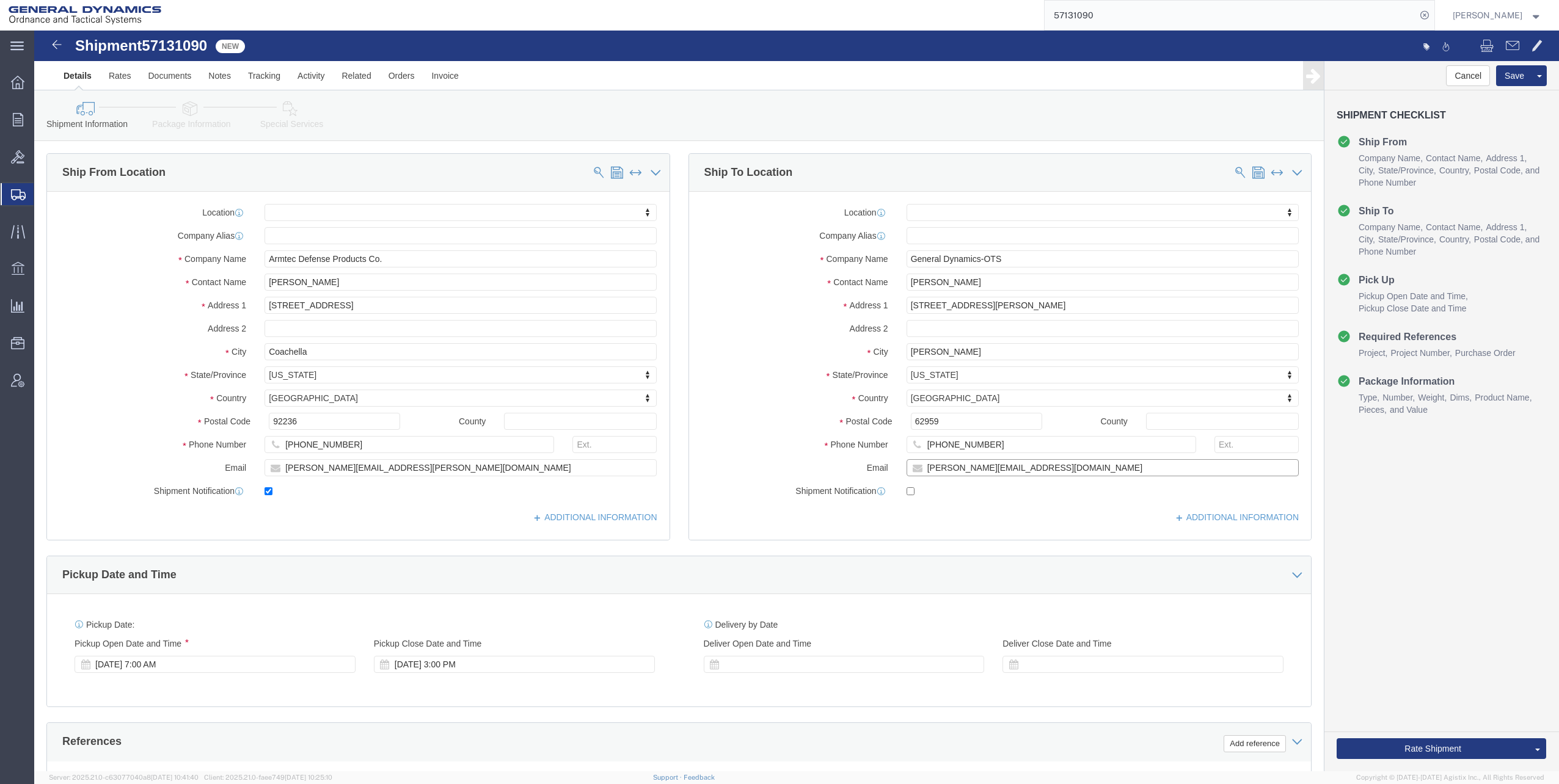
click input "[PERSON_NAME][EMAIL_ADDRESS][DOMAIN_NAME]"
type input "[PERSON_NAME][EMAIL_ADDRESS][PERSON_NAME][DOMAIN_NAME]"
checkbox input "true"
click label "Postal Code"
click input "62959"
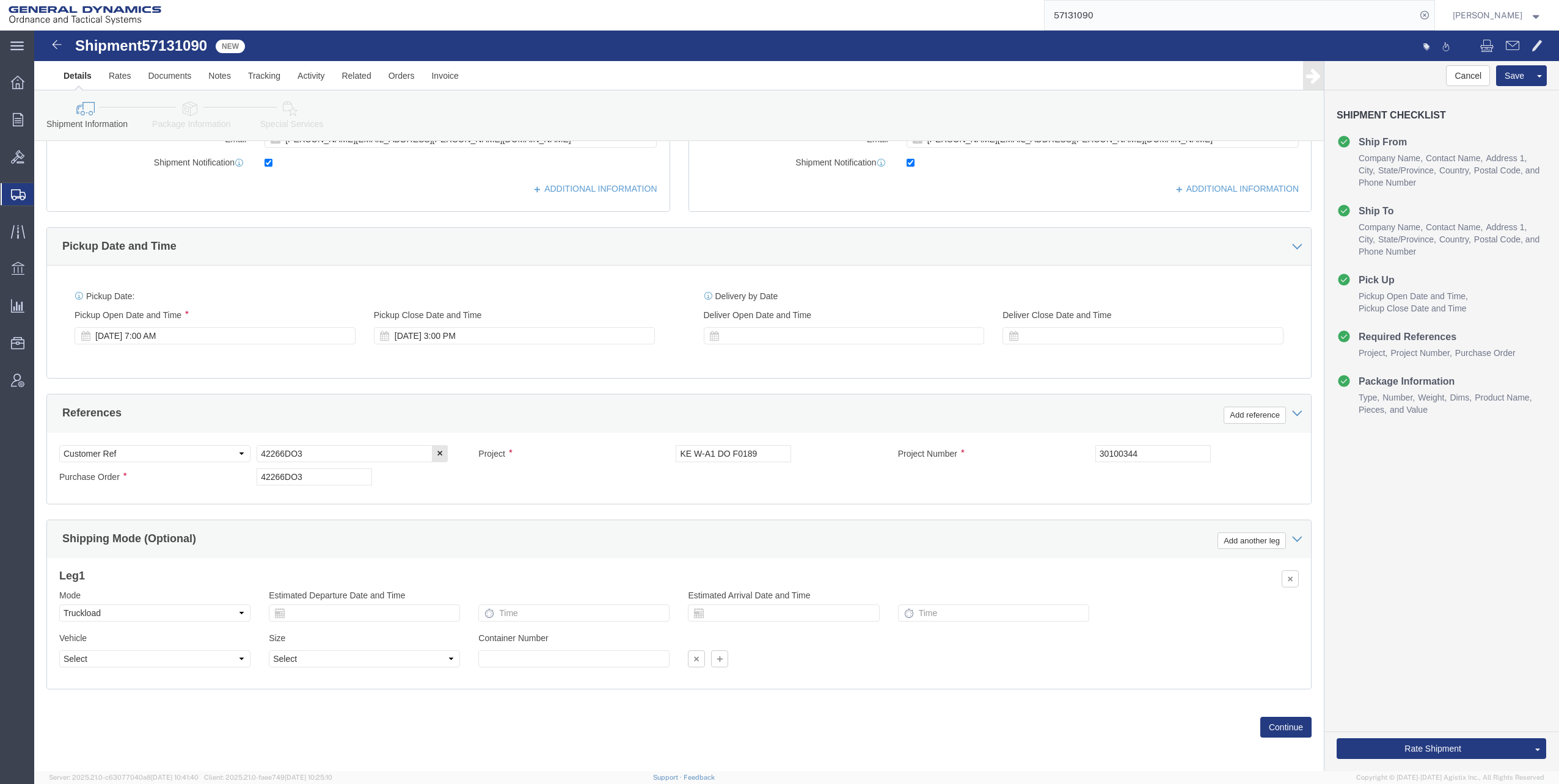
scroll to position [332, 0]
click input "KE W-A1 DO F0189"
drag, startPoint x: 696, startPoint y: 419, endPoint x: 738, endPoint y: 422, distance: 42.1
click input "KE W-A1 DO F0189"
type input "KE W-A1 DO3"
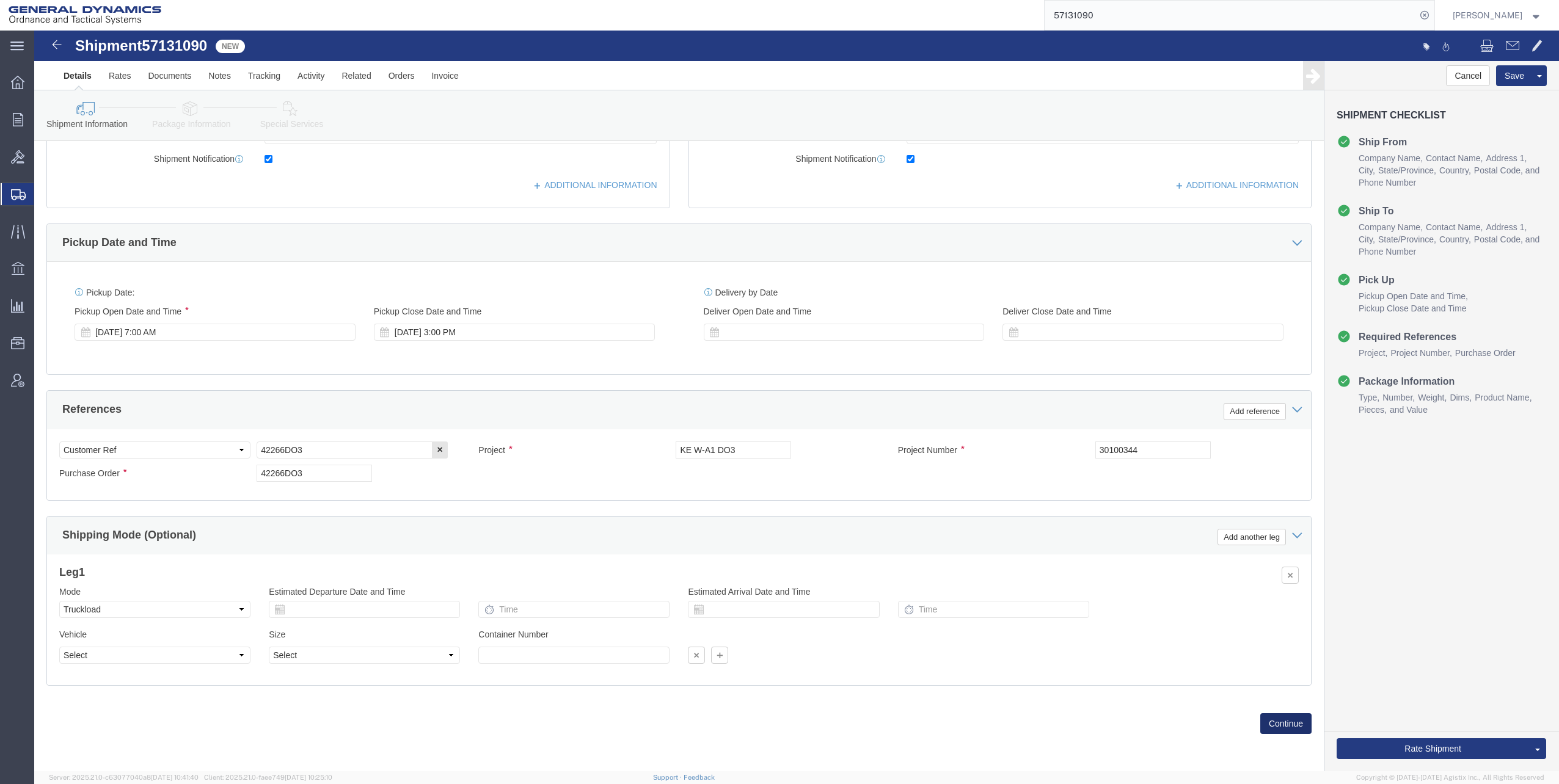
click button "Continue"
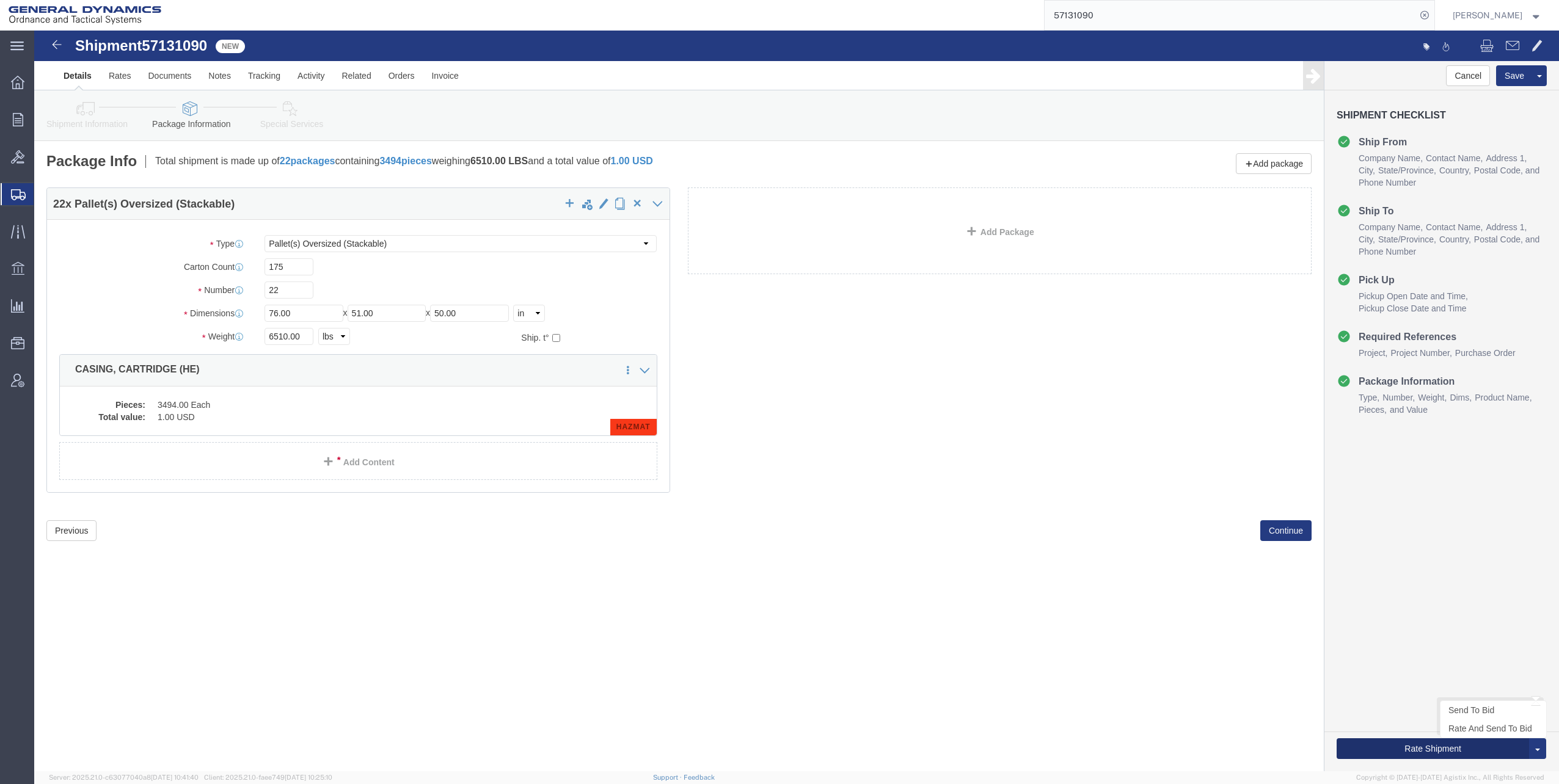
click button "Rate Shipment"
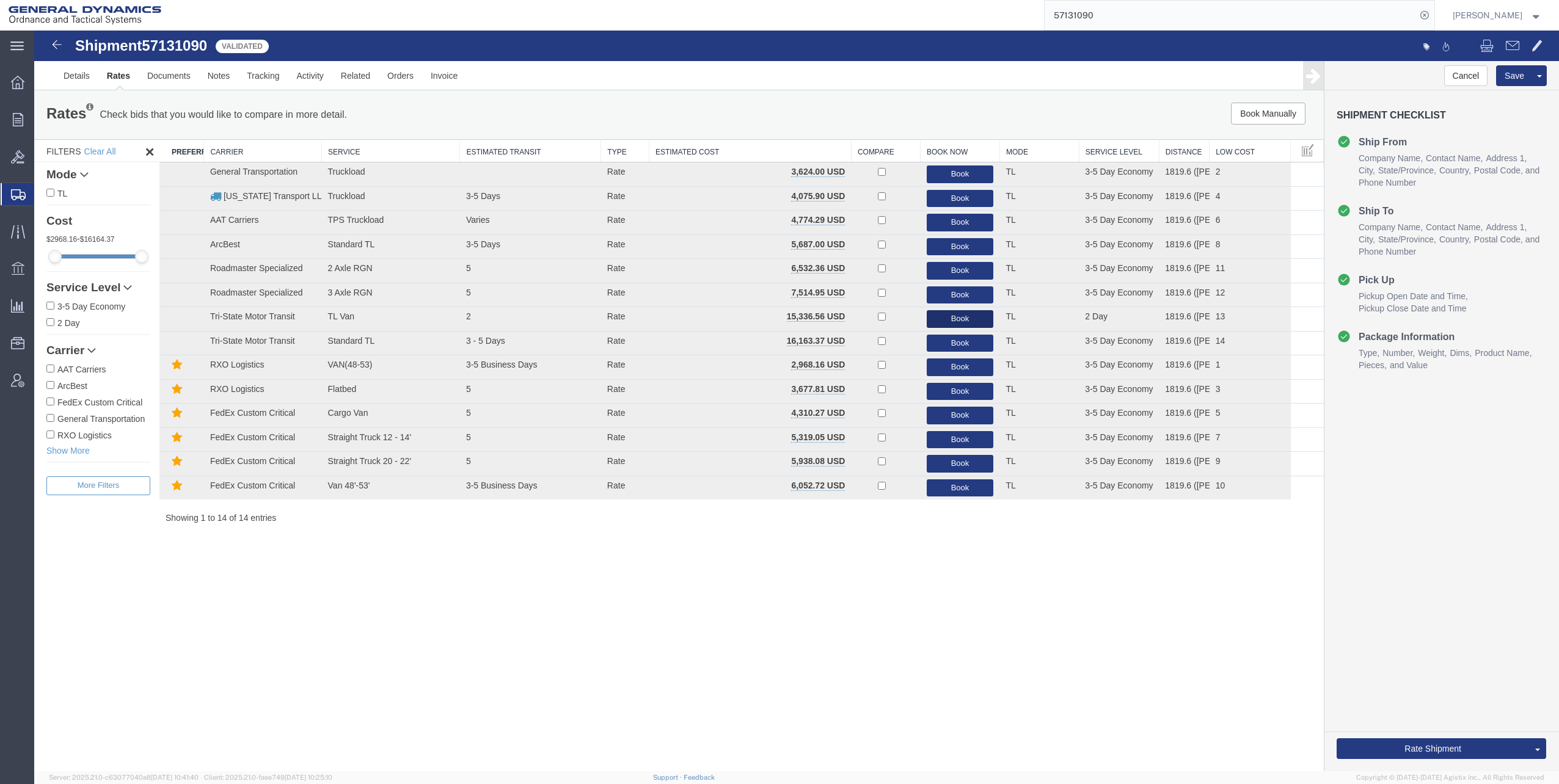
click at [964, 319] on button "Book" at bounding box center [960, 318] width 67 height 17
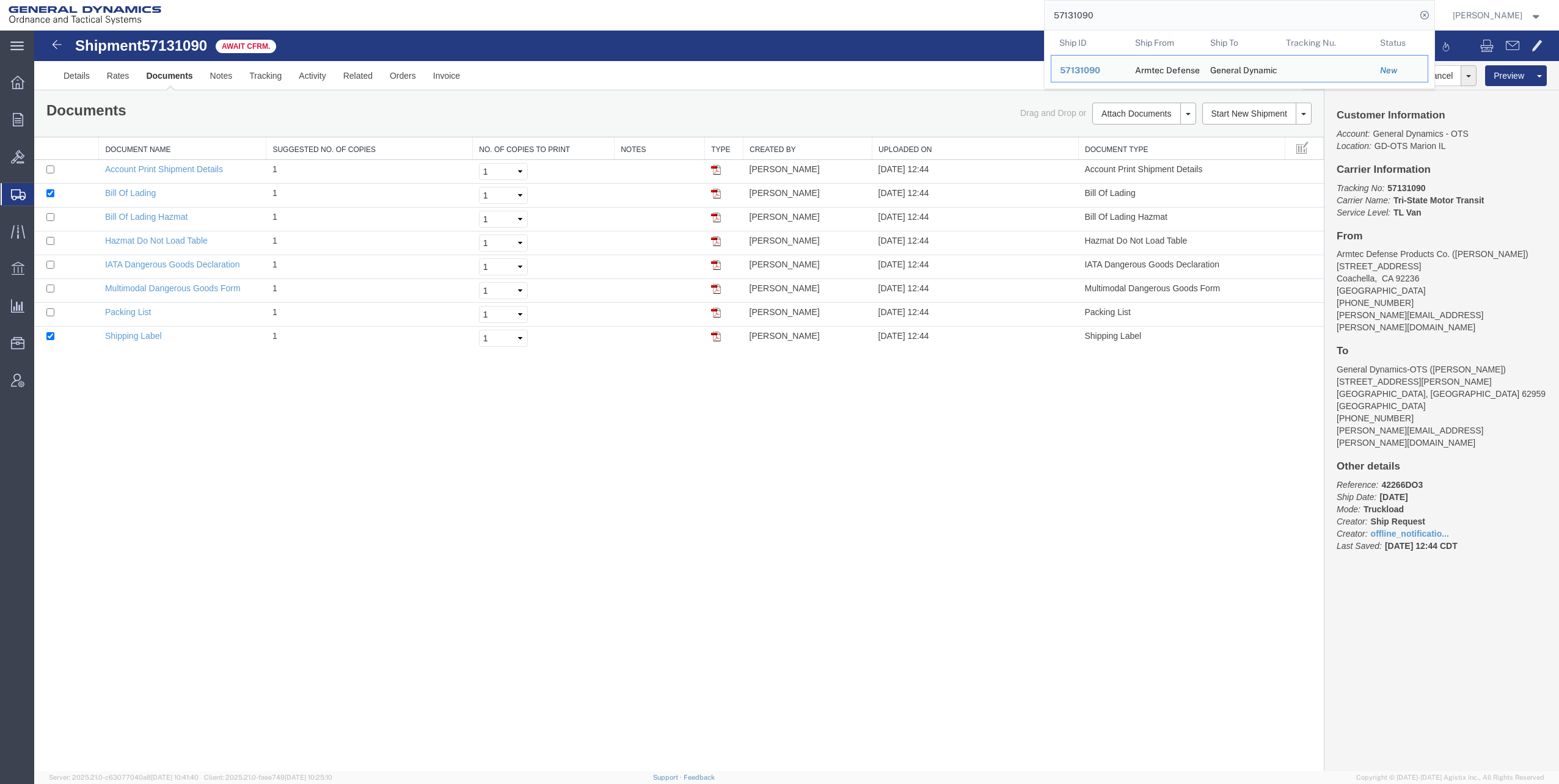
drag, startPoint x: 1058, startPoint y: 12, endPoint x: 1096, endPoint y: 11, distance: 38.0
click at [1096, 11] on input "57131090" at bounding box center [1231, 15] width 372 height 30
paste input "941"
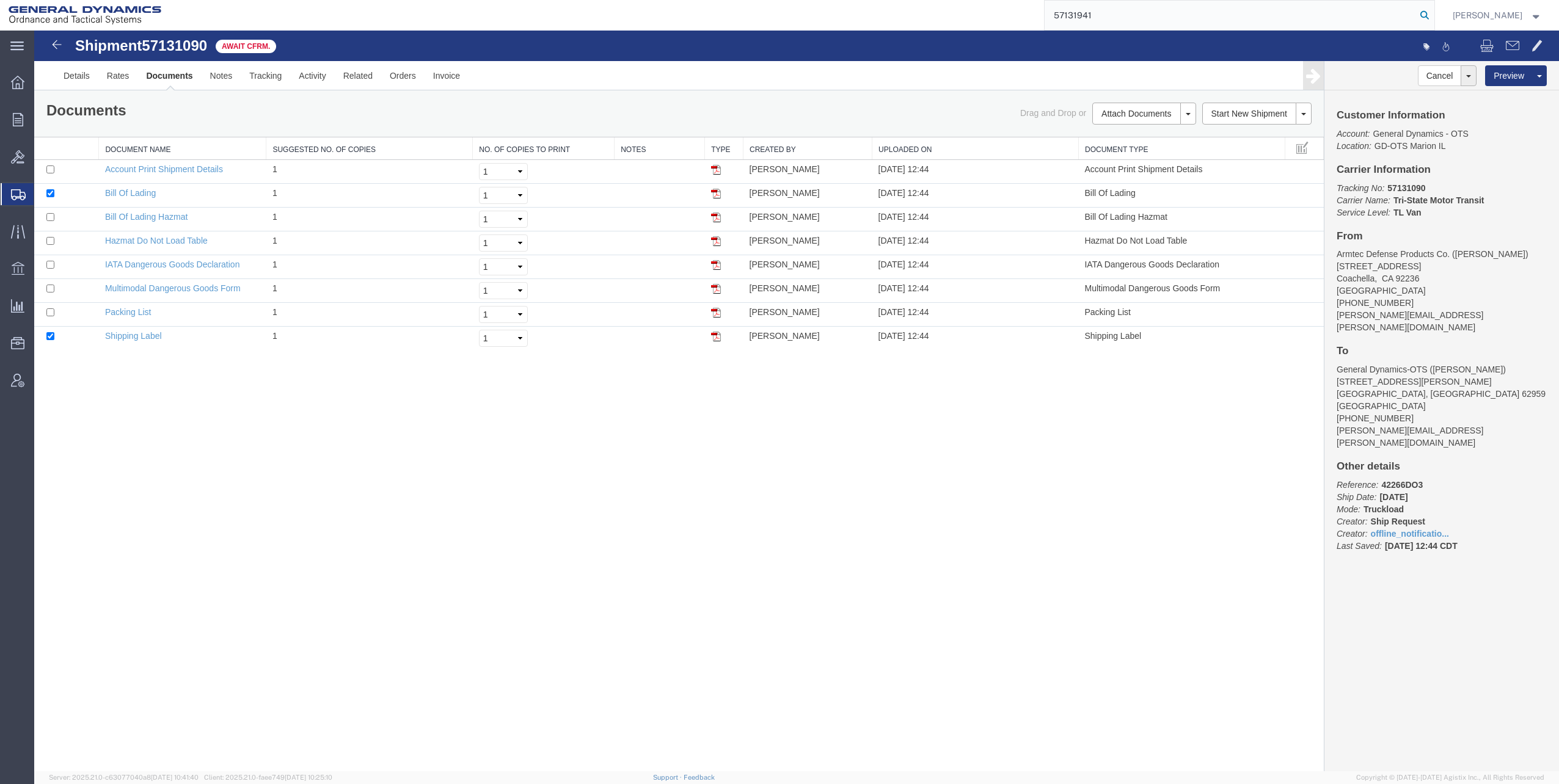
type input "57131941"
click at [1429, 15] on icon at bounding box center [1424, 15] width 17 height 17
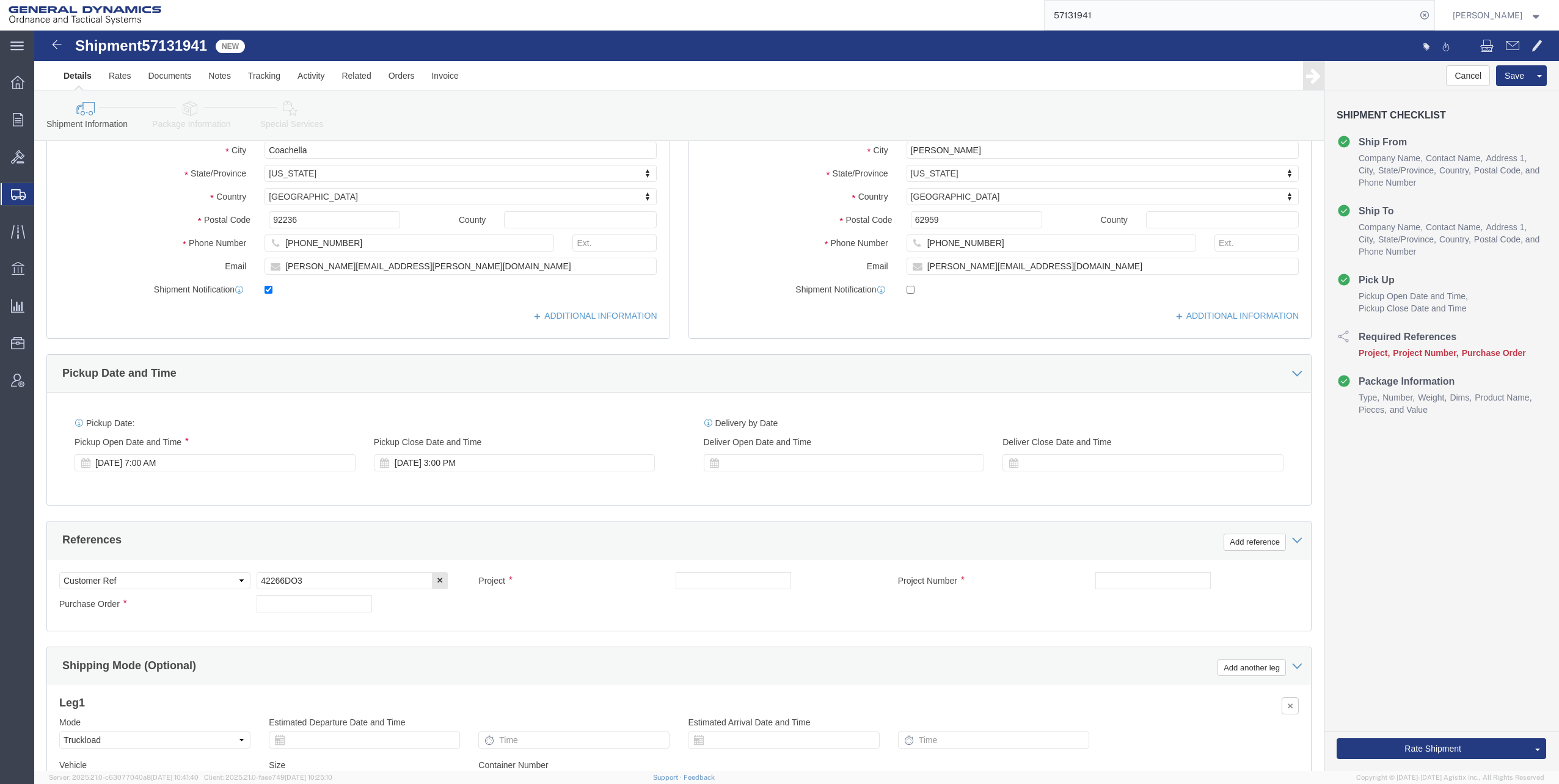
scroll to position [245, 0]
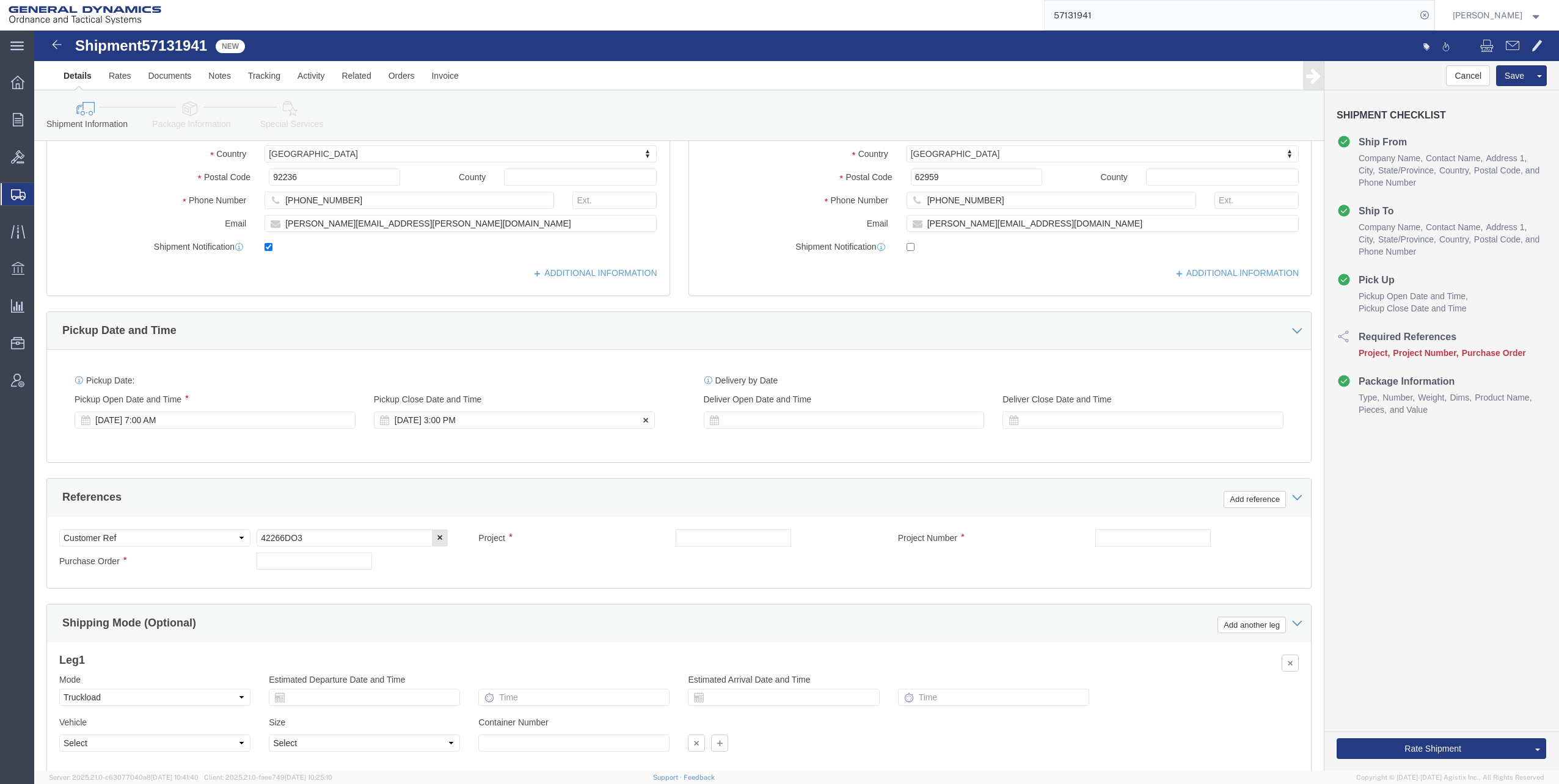
click div "[DATE] 3:00 PM"
click button "Apply"
click div "[DATE] 3:00 PM"
click div
click button "Apply"
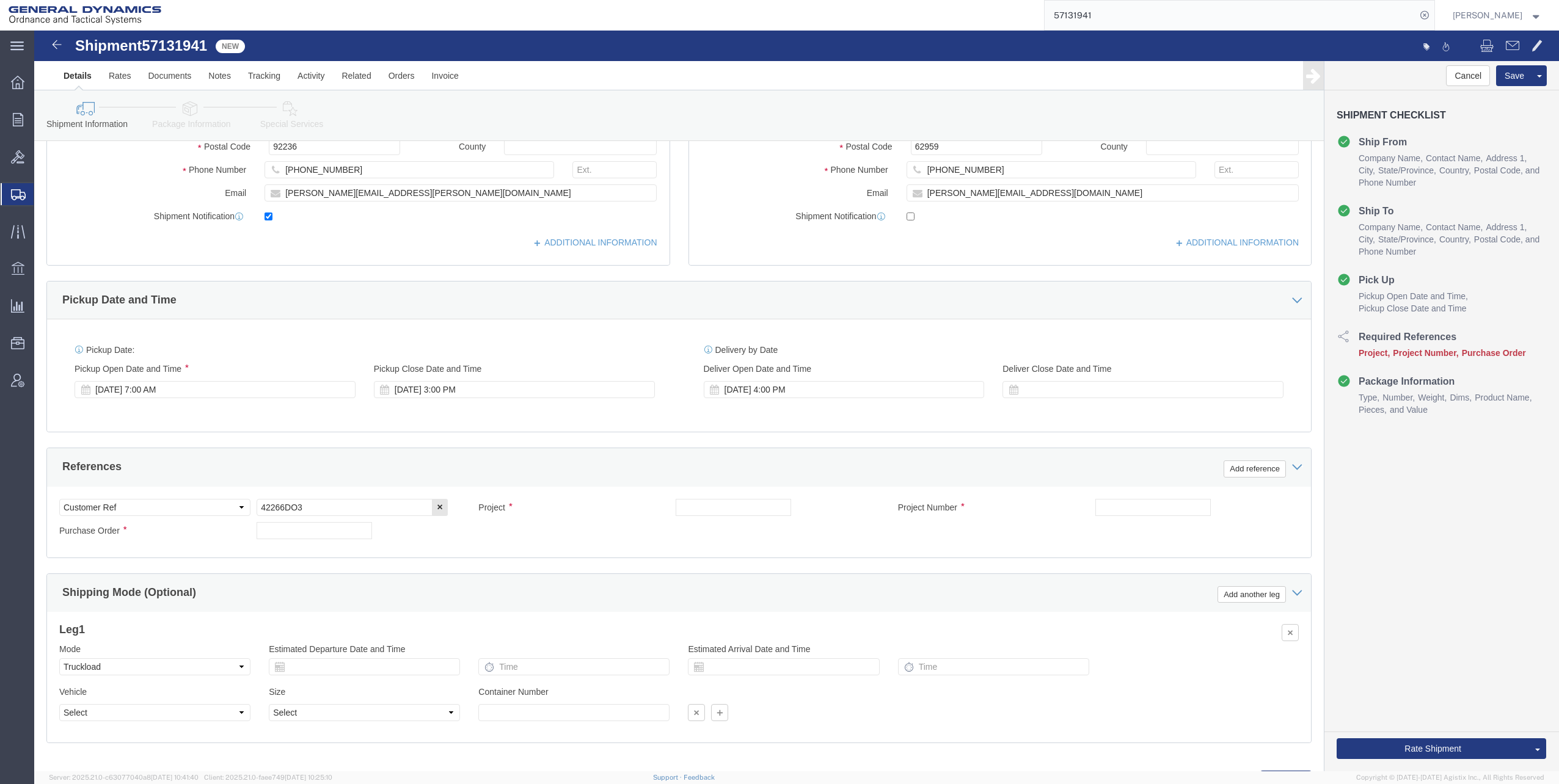
scroll to position [332, 0]
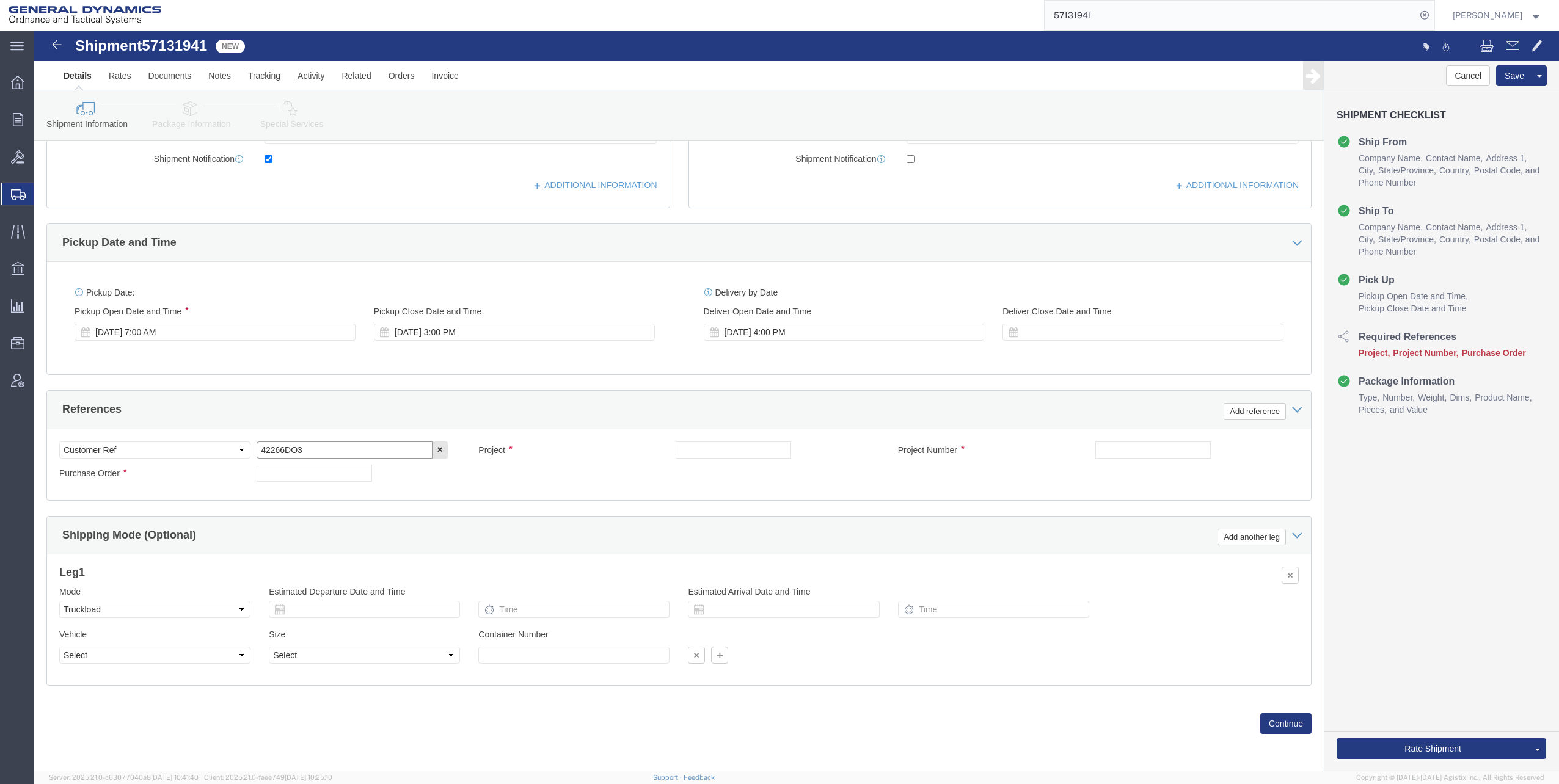
drag, startPoint x: 226, startPoint y: 417, endPoint x: 291, endPoint y: 419, distance: 65.0
click input "42266DO3"
paste input "42266DO3"
type input "42266DO3"
click input "text"
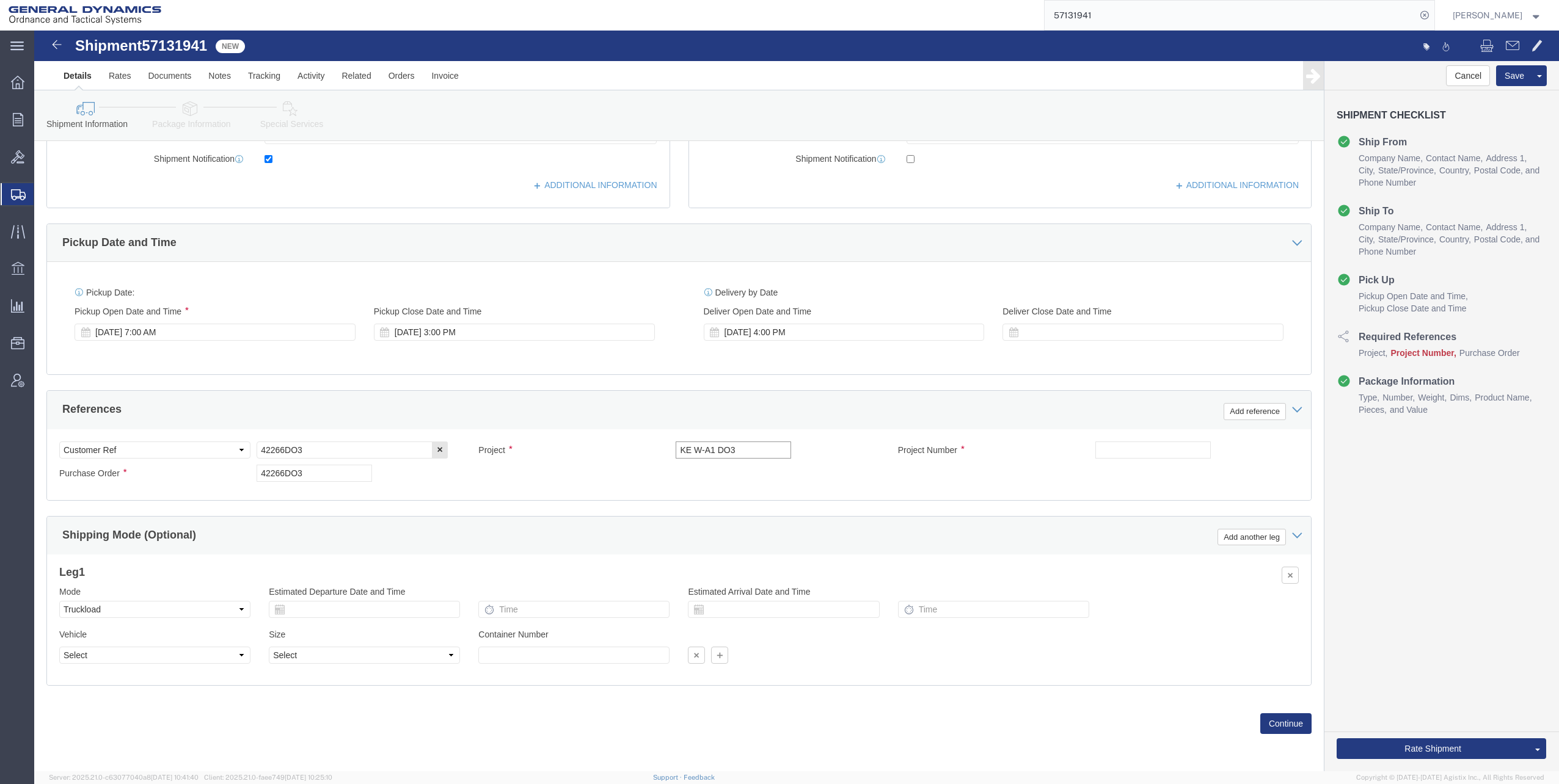
type input "KE W-A1 DO3"
click input "text"
type input "30100344"
click button "Continue"
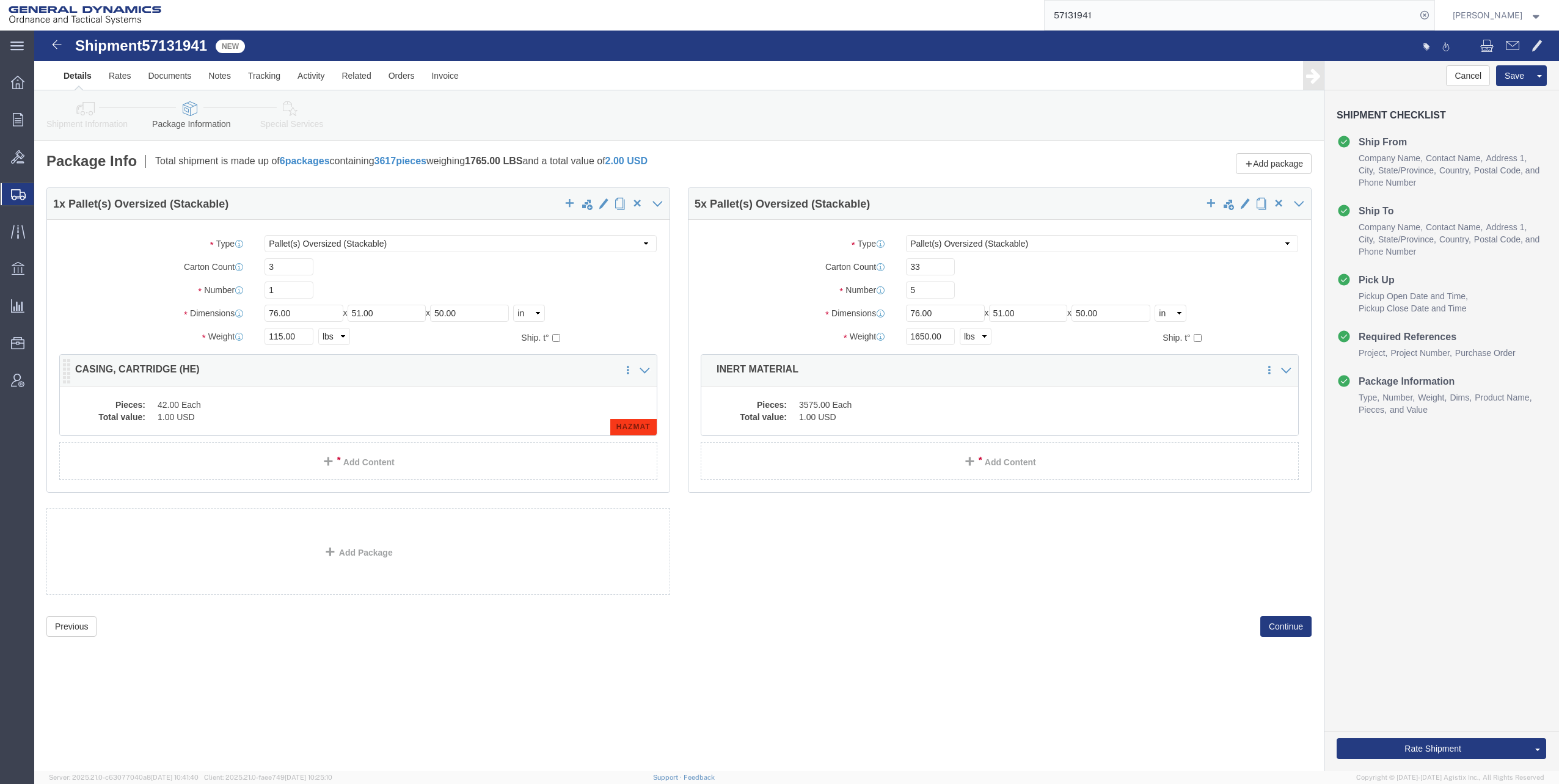
click dd "42.00 Each"
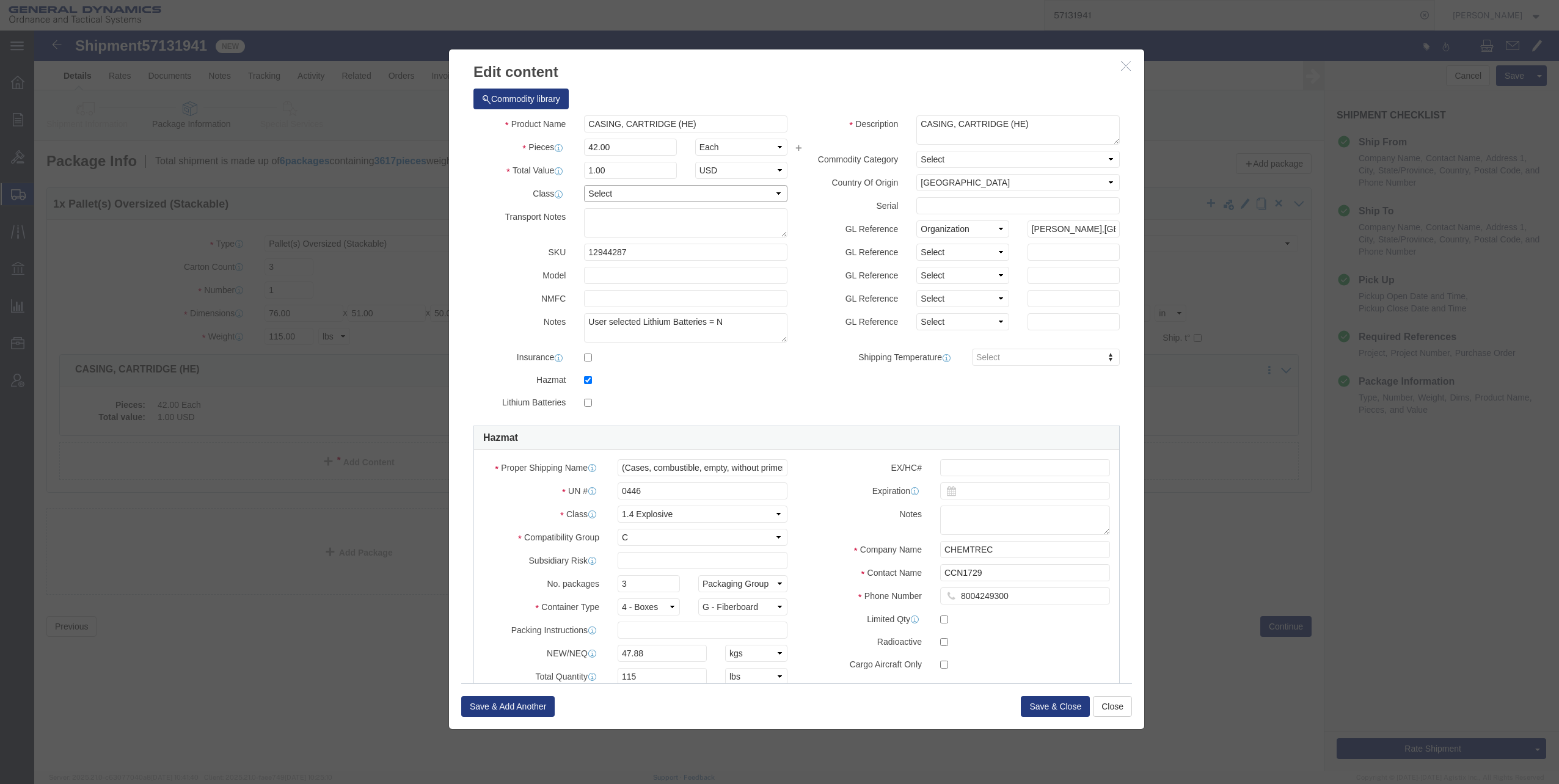
click select "Select 50 55 60 65 70 85 92.5 100 125 175 250 300 400"
select select "92.5"
click select "Select 50 55 60 65 70 85 92.5 100 125 175 250 300 400"
click button "Save & Close"
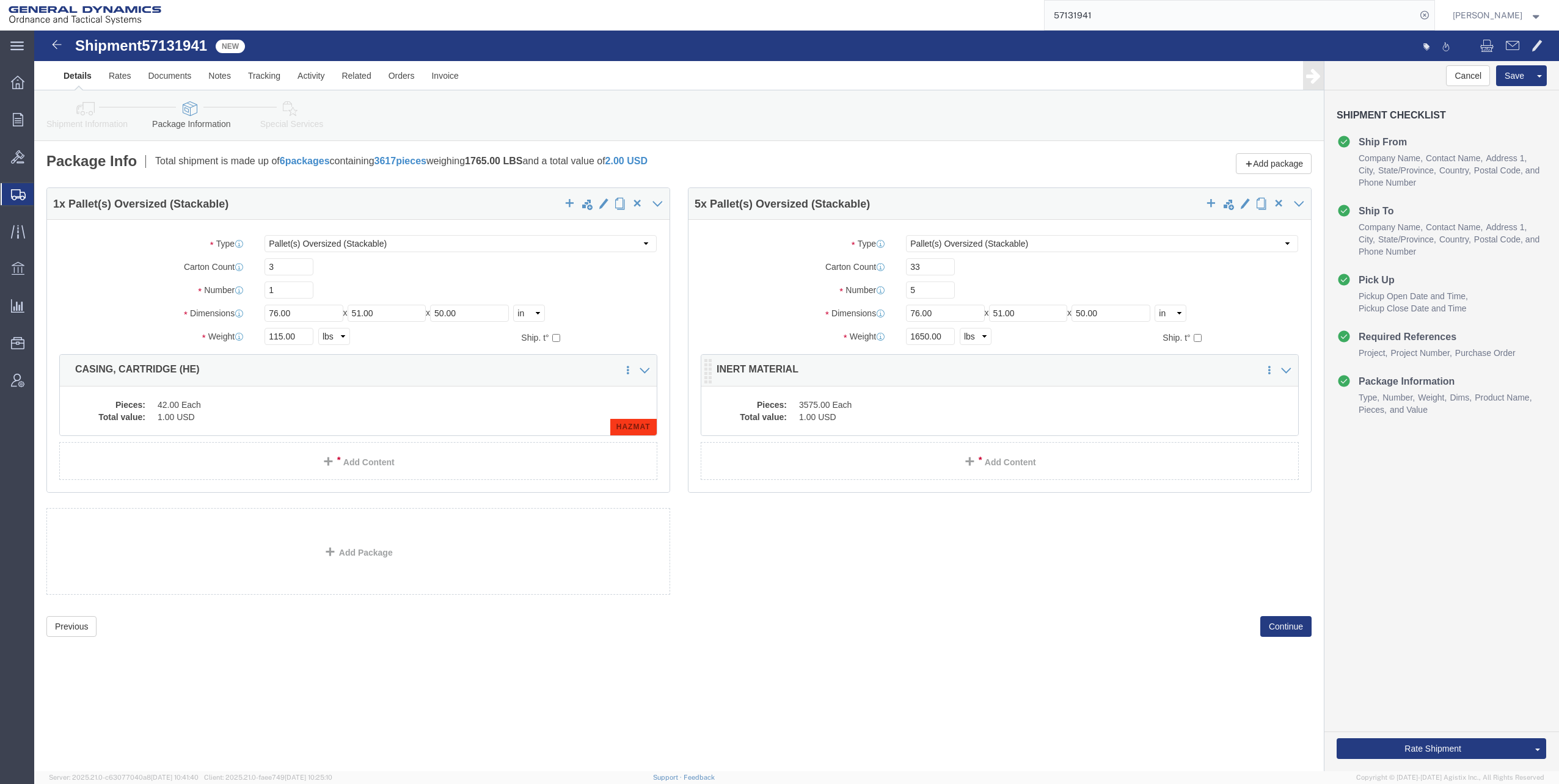
click div "Pieces: 3575.00 Each Total value: 1.00 USD"
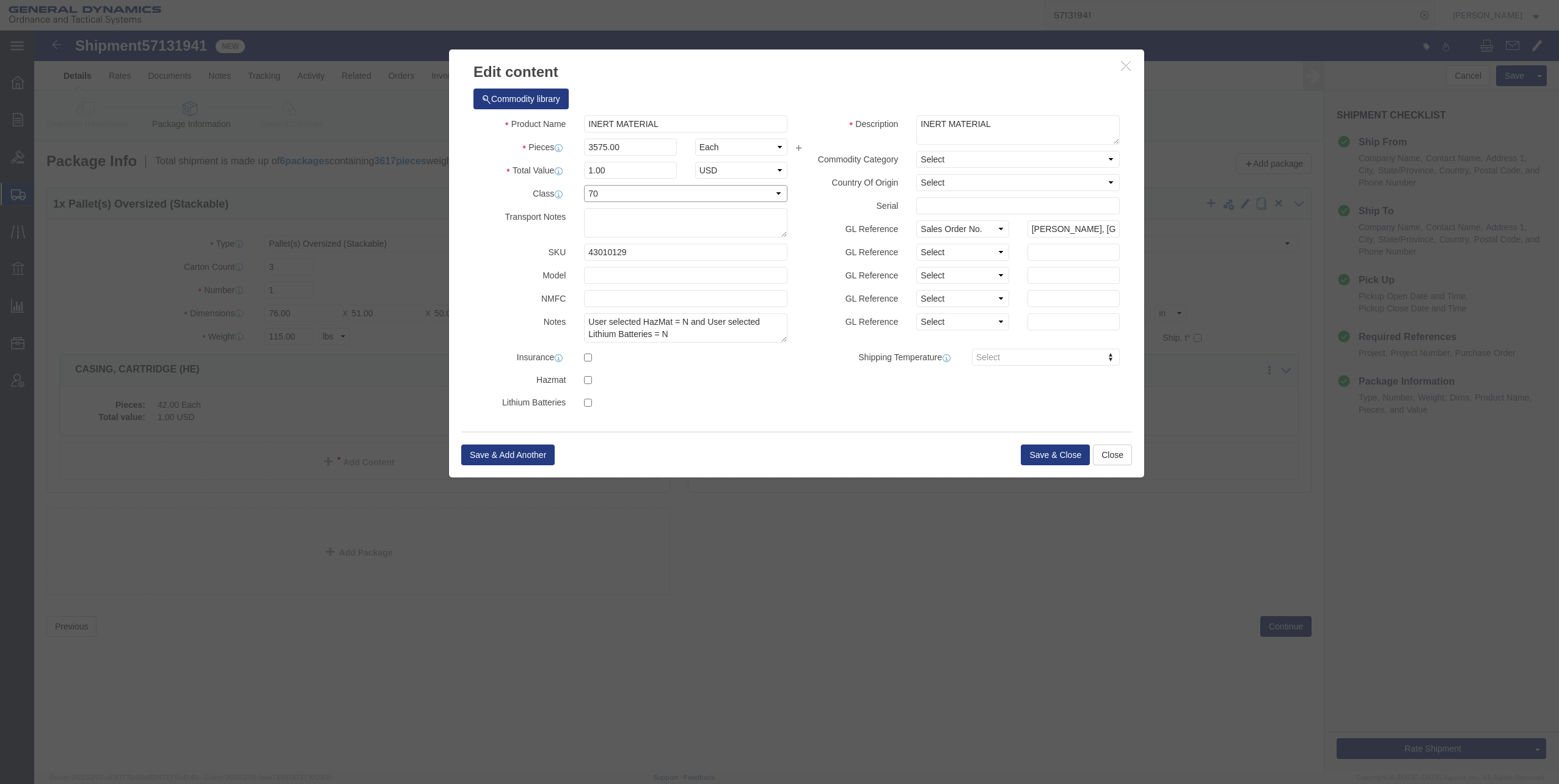
click select "Select 50 55 60 65 70 85 92.5 100 125 175 250 300 400"
click button "Save & Close"
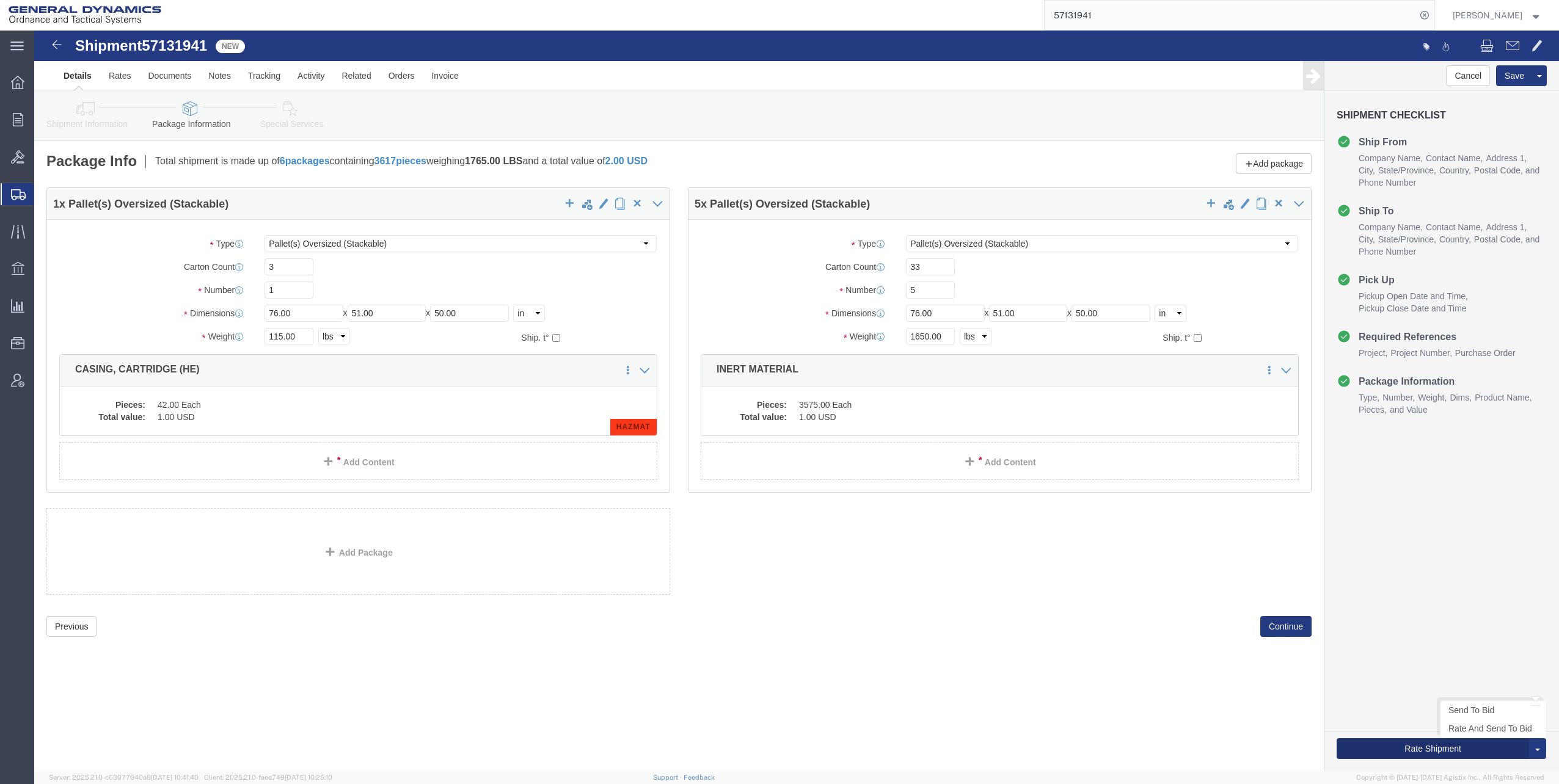
click button "Rate Shipment"
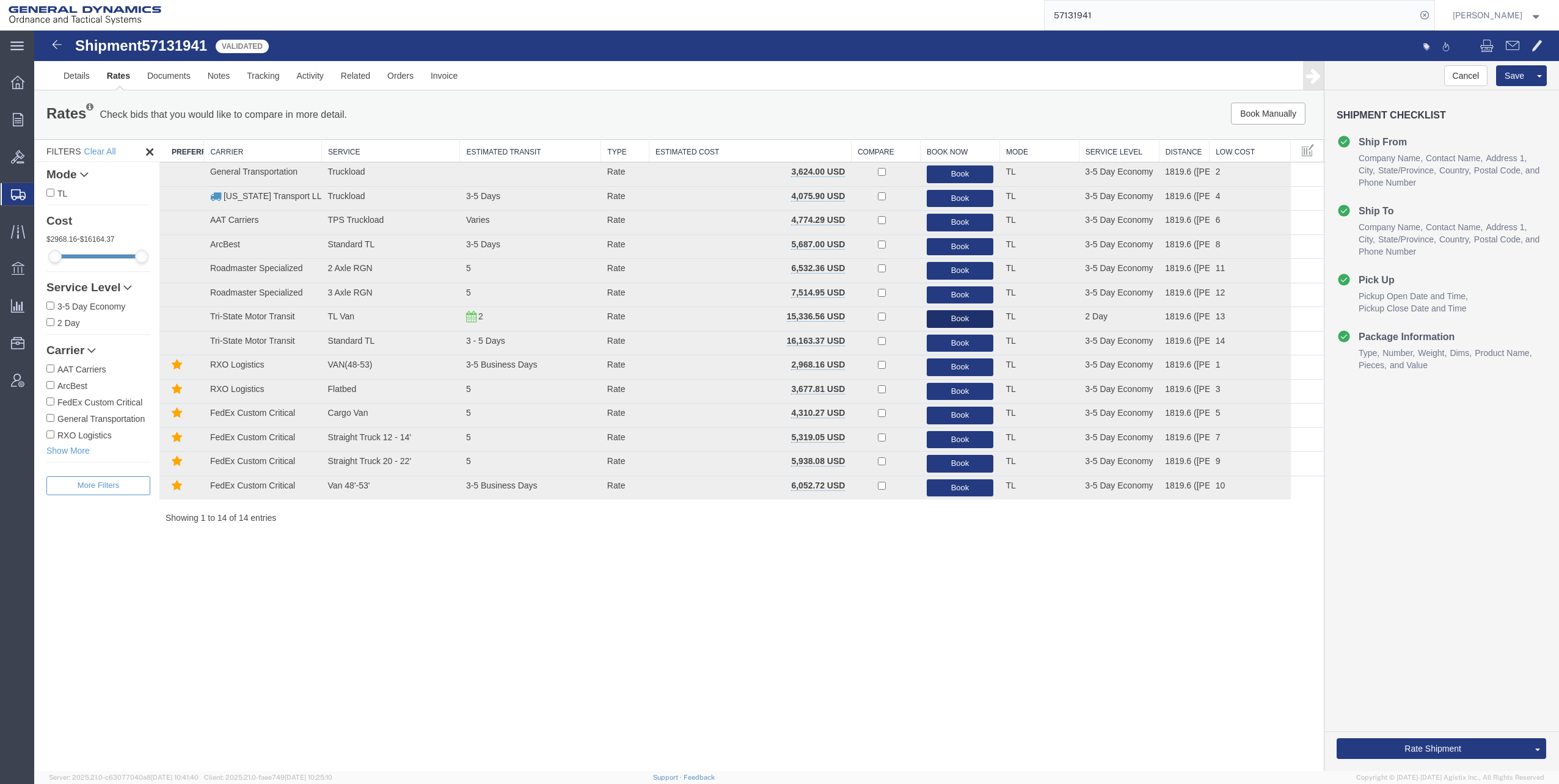
click at [961, 316] on button "Book" at bounding box center [960, 318] width 67 height 17
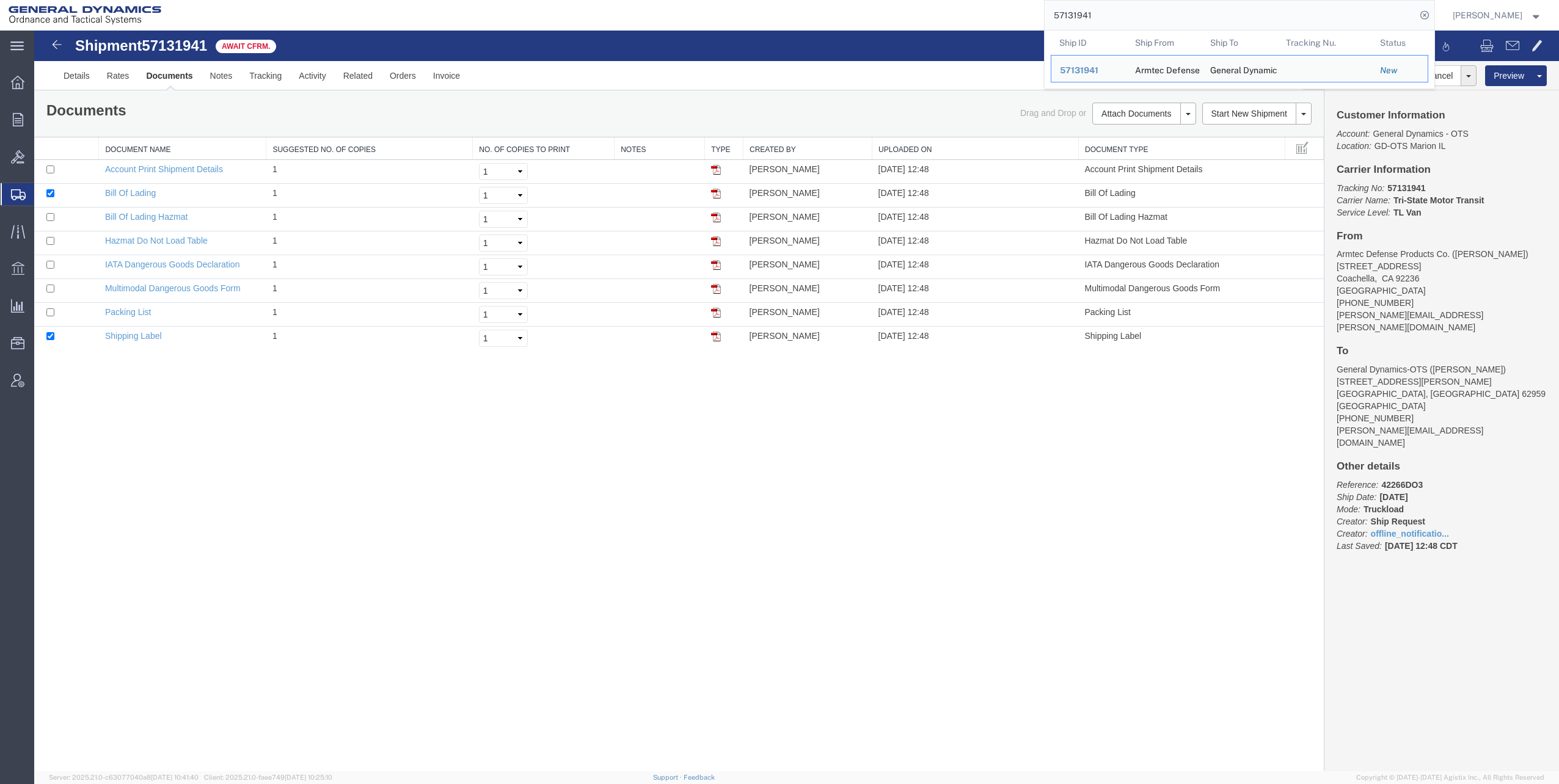
drag, startPoint x: 1060, startPoint y: 16, endPoint x: 1139, endPoint y: 14, distance: 79.0
click at [1139, 14] on input "57131941" at bounding box center [1231, 15] width 372 height 30
paste input "25934"
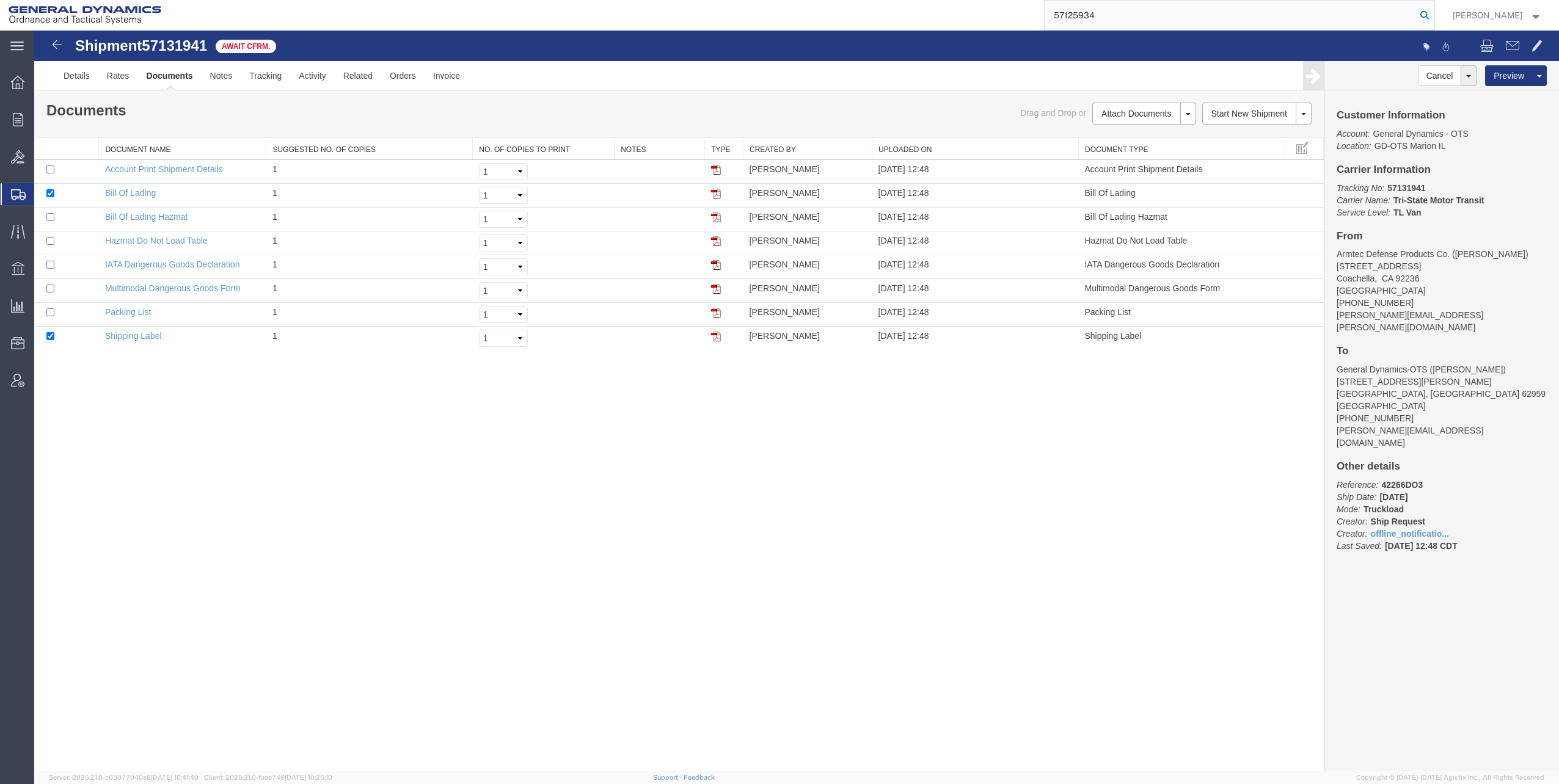
type input "57125934"
click at [1427, 13] on icon at bounding box center [1424, 15] width 17 height 17
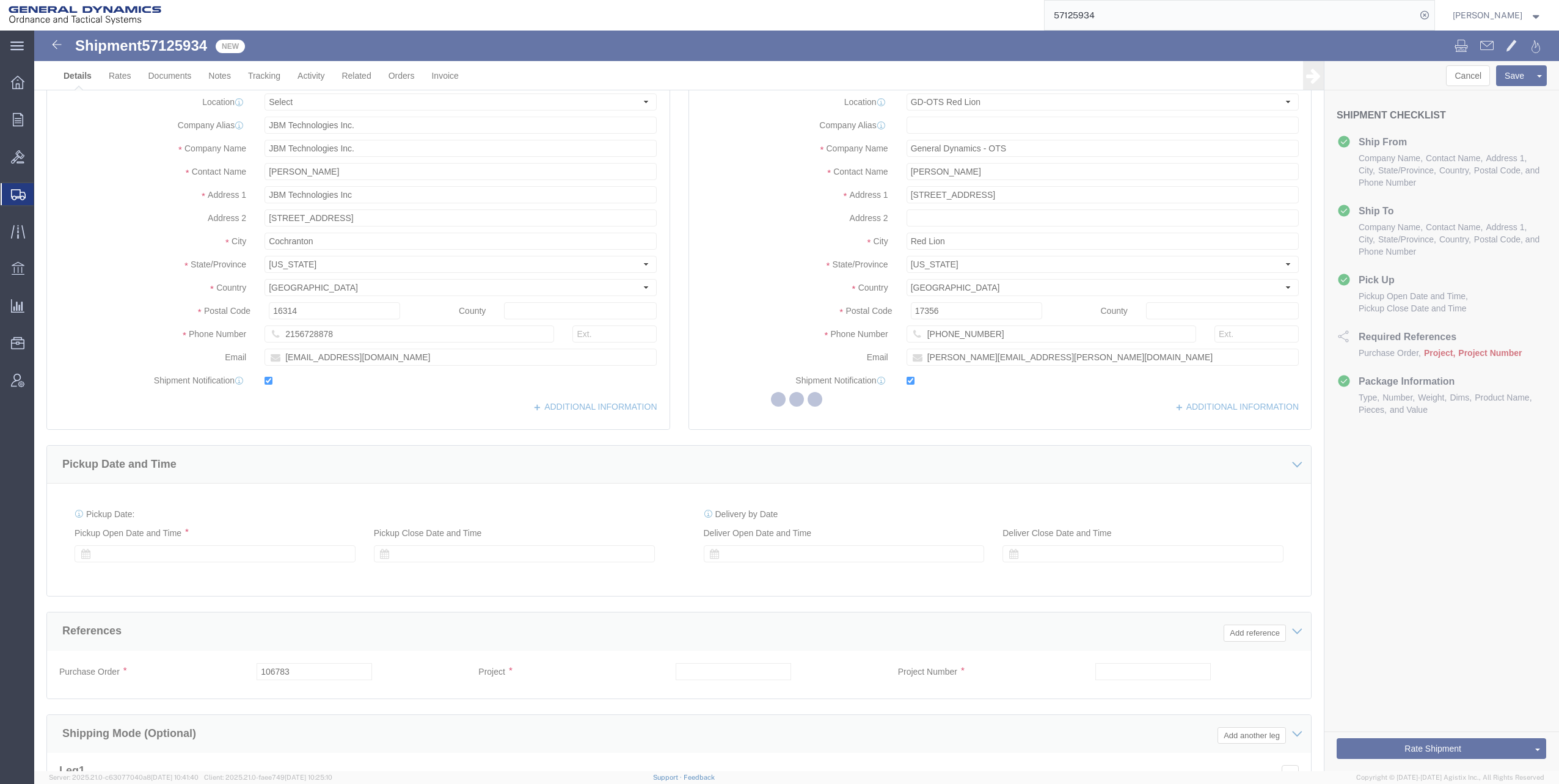
select select "310"
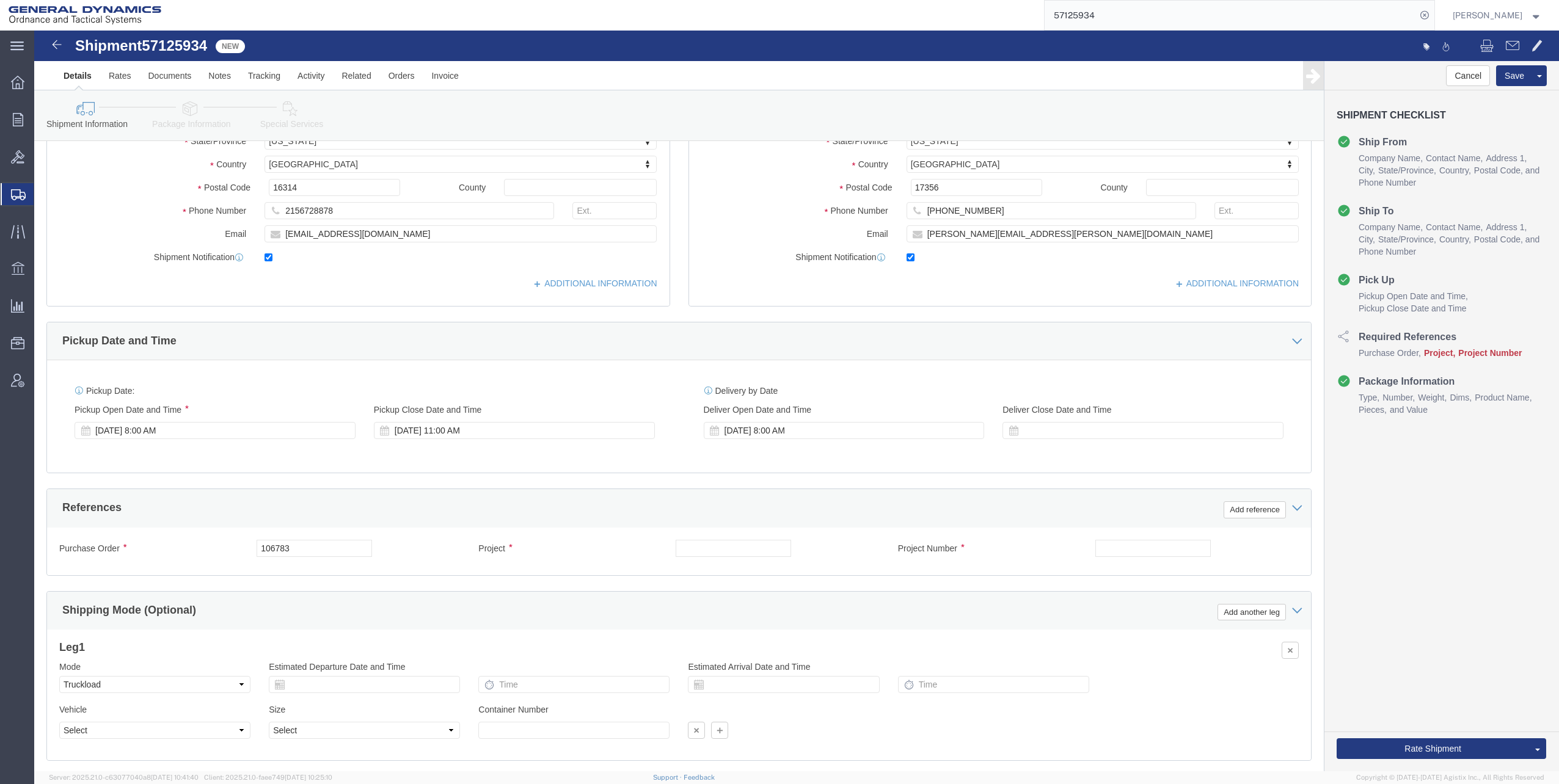
scroll to position [305, 0]
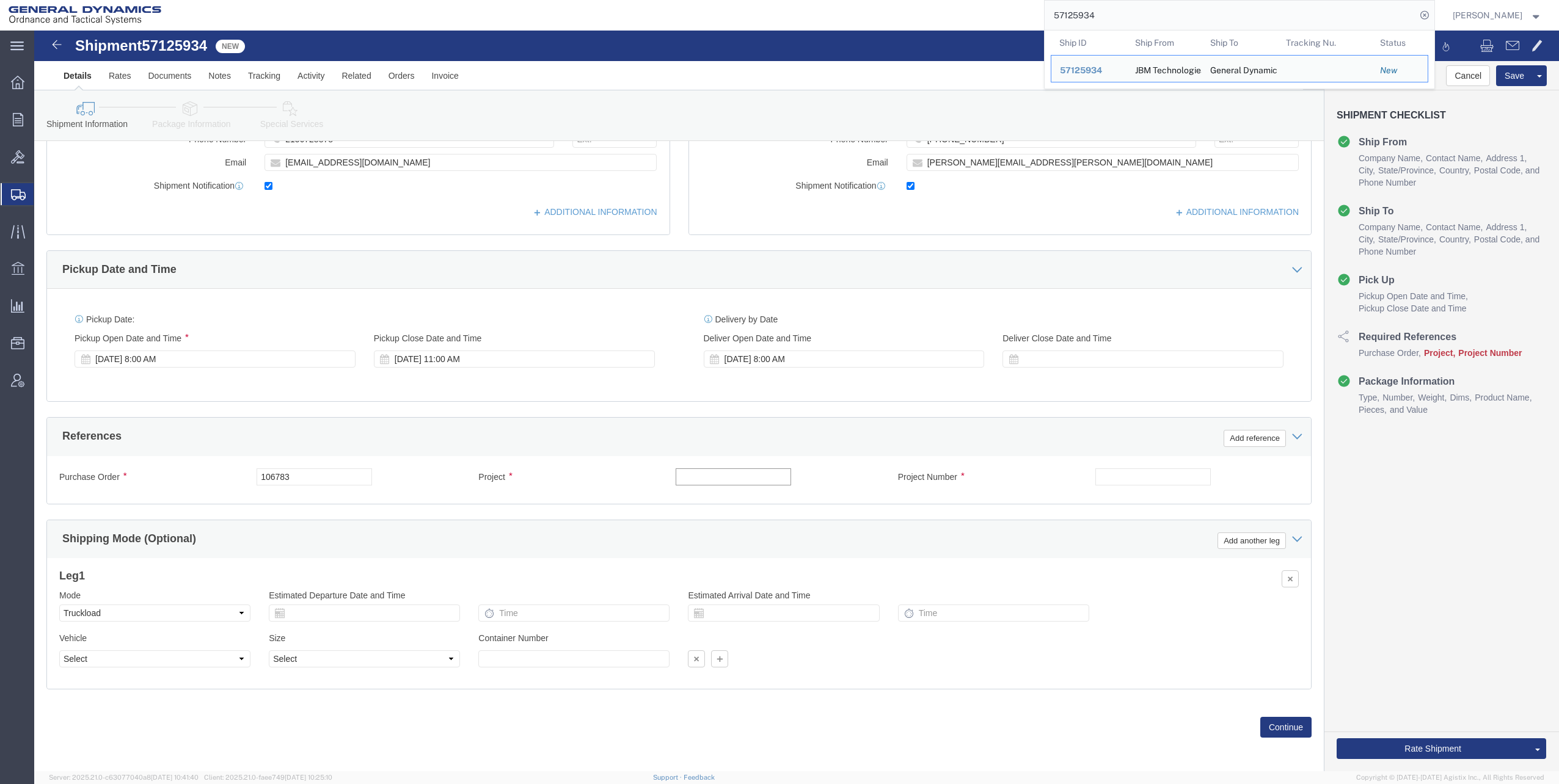
click input "text"
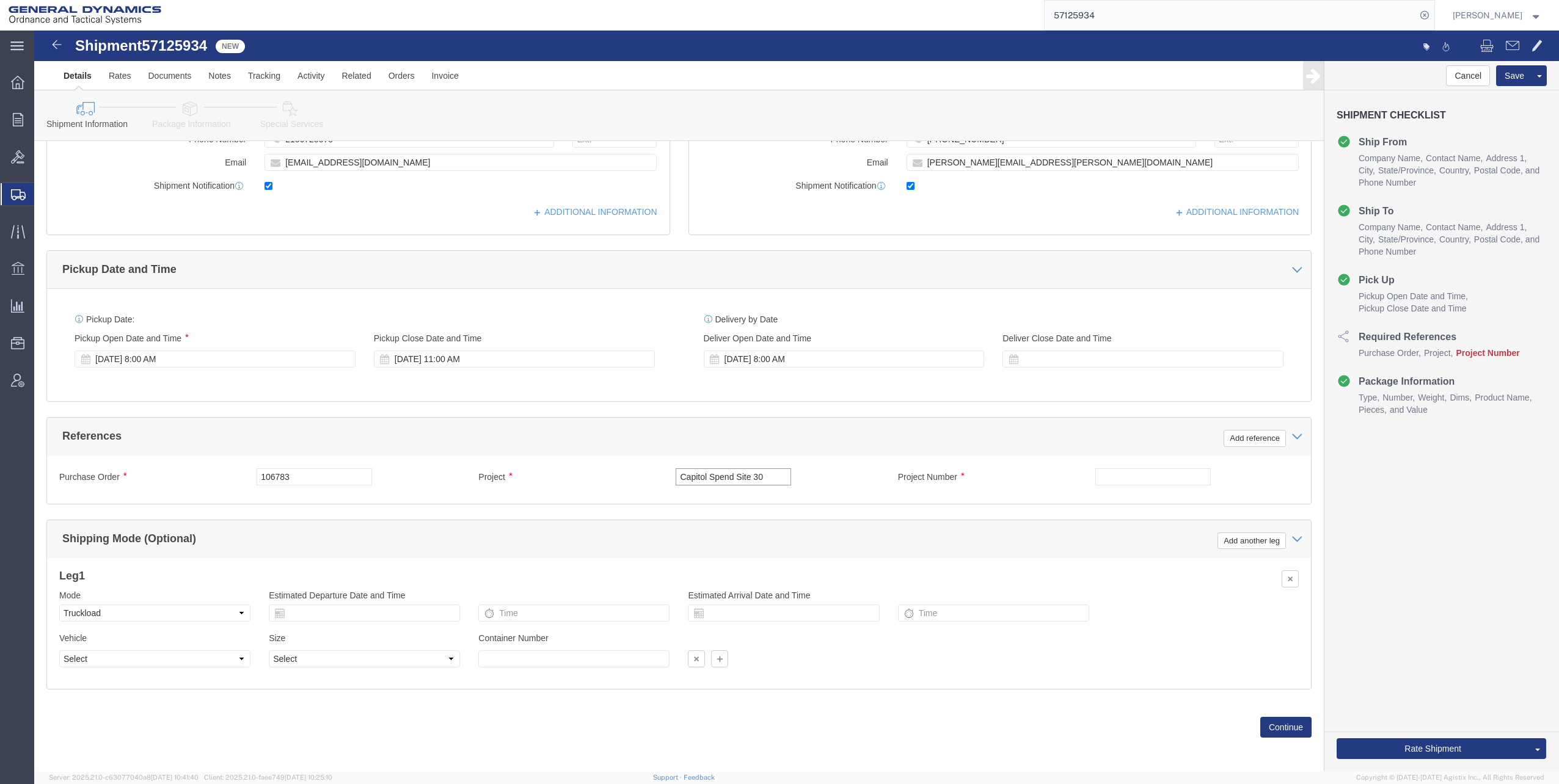
type input "Capitol Spend Site 30"
click input "text"
type input "[MEDICAL_DATA]"
click button "Continue"
